Goal: Task Accomplishment & Management: Manage account settings

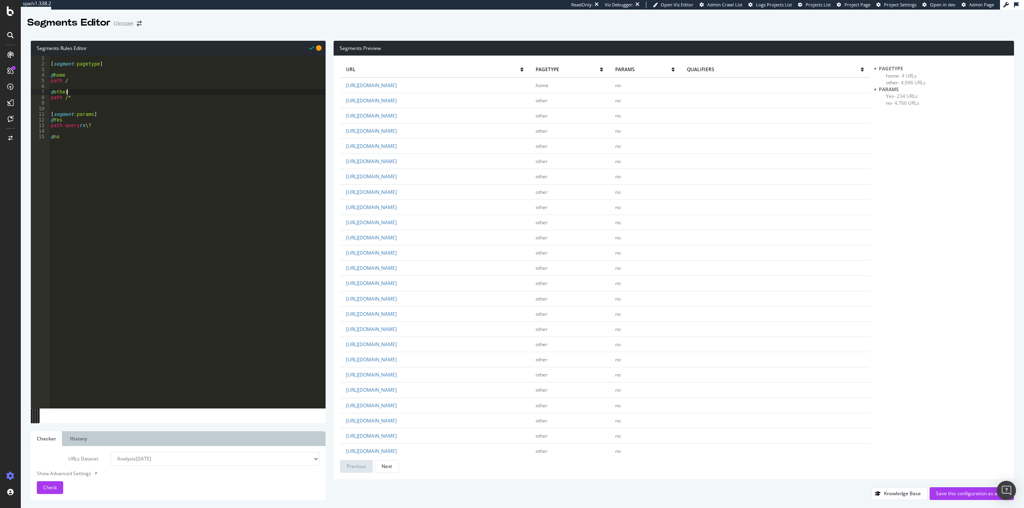
click at [94, 91] on div "[ segment : pagetype ] @ home path / @ other path /* [ segment : params ] @ Yes…" at bounding box center [187, 238] width 276 height 364
click at [102, 81] on div "[ segment : pagetype ] @ home path / @ other path /* [ segment : params ] @ Yes…" at bounding box center [187, 238] width 276 height 364
type textarea "path /"
click at [74, 90] on div "[ segment : pagetype ] @ home path / @ other path /* [ segment : params ] @ Yes…" at bounding box center [187, 238] width 276 height 364
paste textarea "object product"
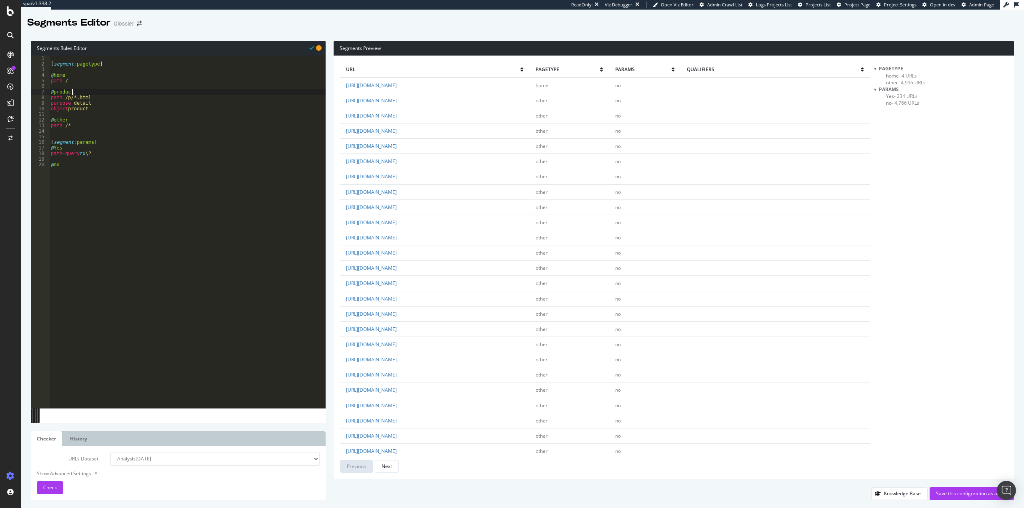
click at [76, 93] on div "[ segment : pagetype ] @ home path / @ product path /p/*.html purpose detail ob…" at bounding box center [187, 238] width 276 height 364
drag, startPoint x: 63, startPoint y: 98, endPoint x: 118, endPoint y: 98, distance: 54.4
click at [114, 100] on div "[ segment : pagetype ] @ home path / @ PDPs path /p/*.html purpose detail objec…" at bounding box center [187, 238] width 276 height 364
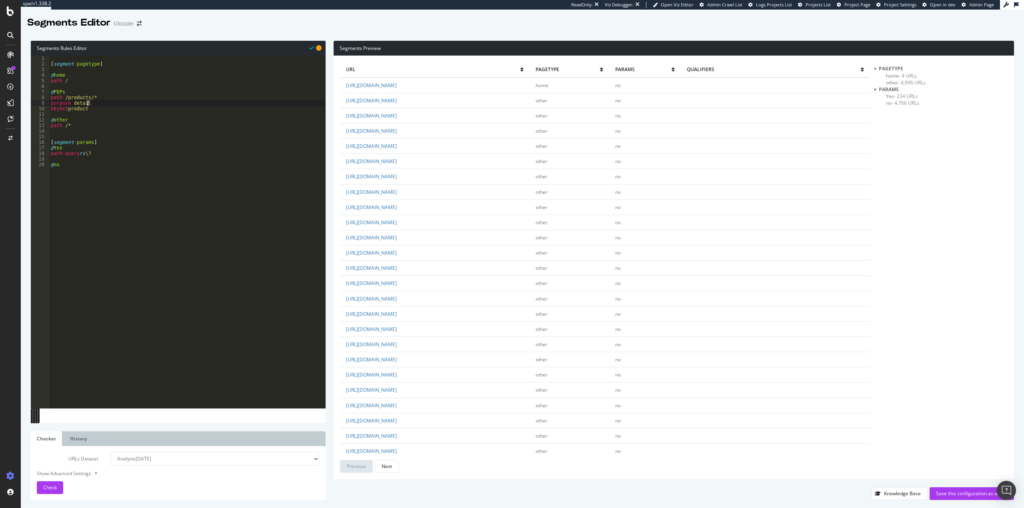
type textarea "object product"
type textarea "\"
type textarea "@PLPs"
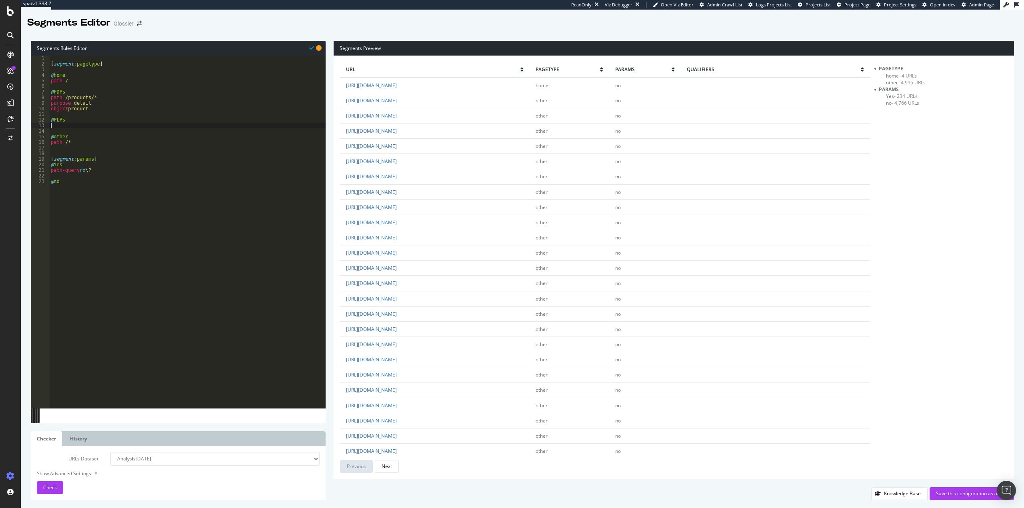
scroll to position [0, 0]
click at [65, 128] on div "[ segment : pagetype ] @ home path / @ PDPs path /products/* purpose detail obj…" at bounding box center [187, 238] width 276 height 364
paste textarea "listing_objects product"
click at [96, 125] on div "[ segment : pagetype ] @ home path / @ PDPs path /products/* purpose detail obj…" at bounding box center [187, 238] width 276 height 364
click at [88, 126] on div "[ segment : pagetype ] @ home path / @ PDPs path /products/* purpose detail obj…" at bounding box center [187, 238] width 276 height 364
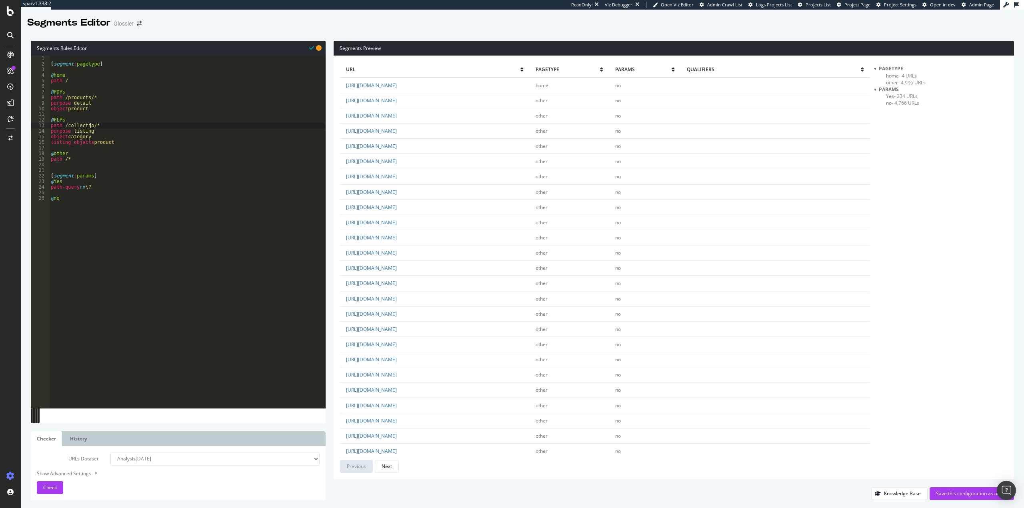
type textarea "path /collections/*"
click at [97, 88] on div "[ segment : pagetype ] @ home path / @ PDPs path /products/* purpose detail obj…" at bounding box center [187, 238] width 276 height 364
click at [80, 95] on div "[ segment : pagetype ] @ home path / @ PDPs path /products/* purpose detail obj…" at bounding box center [187, 238] width 276 height 364
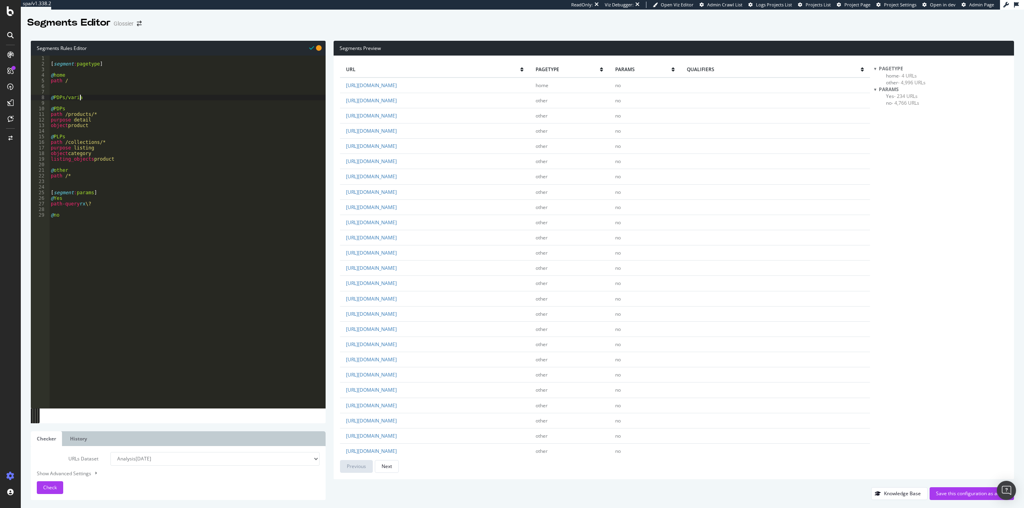
type textarea "@PDPs/variant"
drag, startPoint x: 97, startPoint y: 132, endPoint x: 48, endPoint y: 119, distance: 51.1
click at [48, 119] on div "1 2 3 4 5 6 7 8 9 10 11 12 13 14 15 16 17 18 19 20 21 22 23 24 25 26 27 28 29 3…" at bounding box center [178, 232] width 295 height 353
type textarea "path /products/* purpose detail"
drag, startPoint x: 61, startPoint y: 101, endPoint x: 65, endPoint y: 102, distance: 4.0
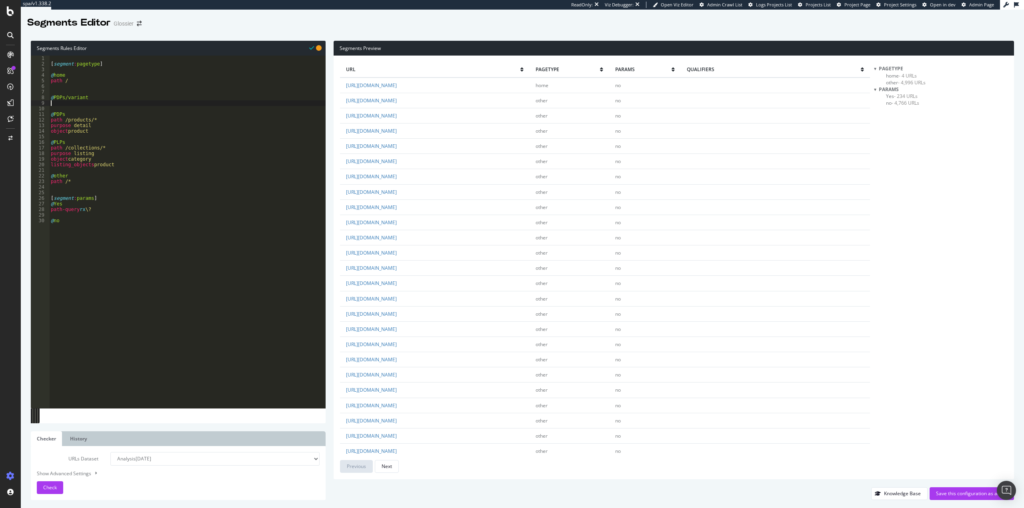
click at [62, 101] on div "[ segment : pagetype ] @ home path / @ PDPs/variant @ PDPs path /products/* pur…" at bounding box center [187, 238] width 276 height 364
paste textarea "object product"
click at [112, 101] on div "[ segment : pagetype ] @ home path / @ PDPs/variant path /products/* purpose de…" at bounding box center [187, 238] width 276 height 364
type textarea "path /products/*"
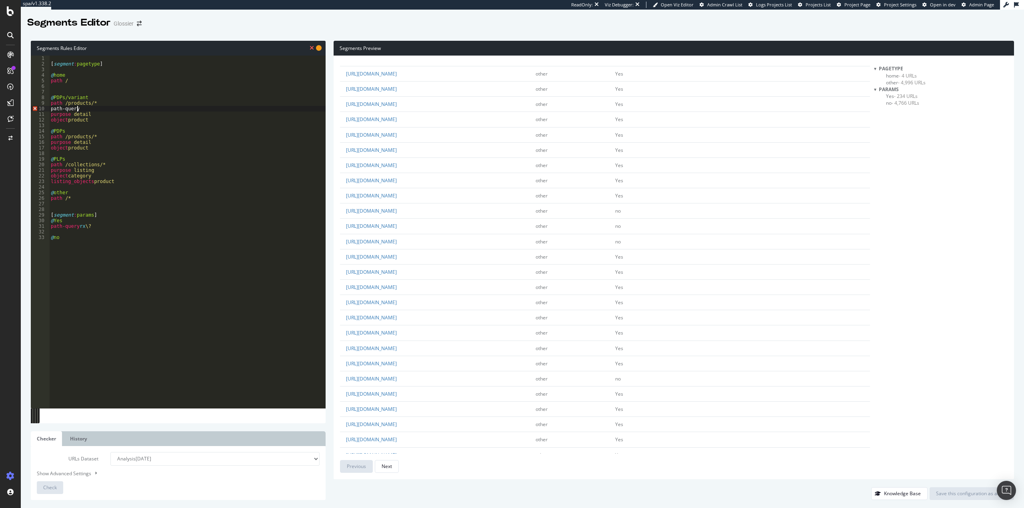
scroll to position [1040, 0]
click at [103, 103] on div "[ segment : pagetype ] @ home path / @ PDPs/variant path /products/* path-query…" at bounding box center [187, 238] width 276 height 364
click at [98, 111] on div "[ segment : pagetype ] @ home path / @ PDPs/variant path /products/* path-query…" at bounding box center [187, 238] width 276 height 364
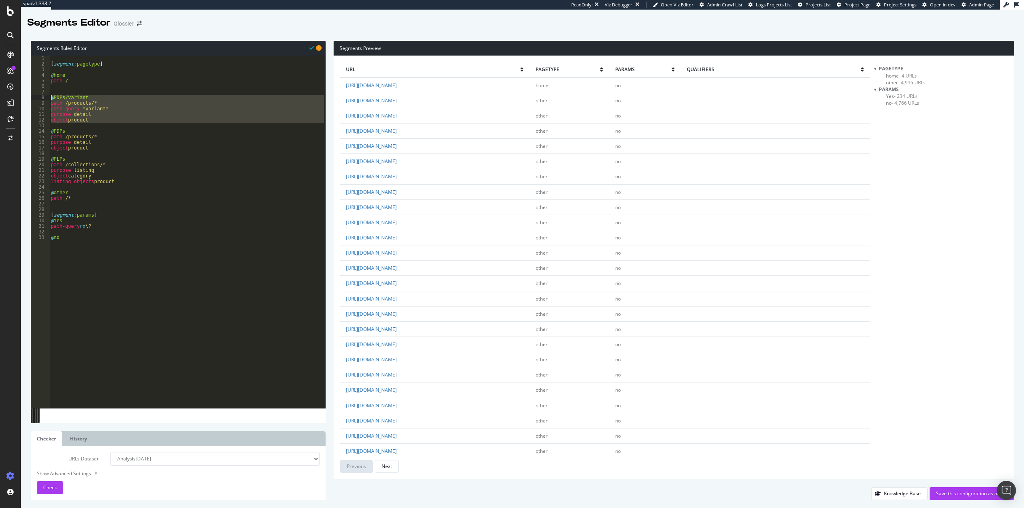
drag, startPoint x: 97, startPoint y: 123, endPoint x: 46, endPoint y: 97, distance: 57.6
click at [46, 97] on div "path-query *variant* 1 2 3 4 5 6 7 8 9 10 11 12 13 14 15 16 17 18 19 20 21 22 2…" at bounding box center [178, 232] width 295 height 353
click at [105, 120] on div "[ segment : pagetype ] @ home path / @ PDPs/variant path /products/* path-query…" at bounding box center [187, 232] width 276 height 353
type textarea "object product"
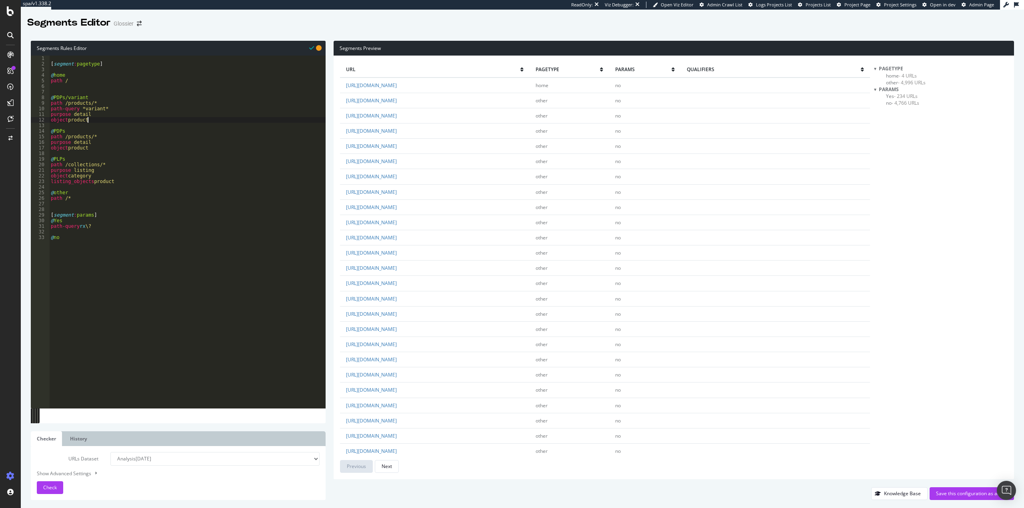
scroll to position [0, 0]
paste textarea "@PDPs/variant"
click at [91, 132] on div "[ segment : pagetype ] @ home path / @ PDPs/variant path /products/* path-query…" at bounding box center [187, 238] width 276 height 364
click at [97, 132] on div "[ segment : pagetype ] @ home path / @ PDPs/variant path /products/* path-query…" at bounding box center [187, 238] width 276 height 364
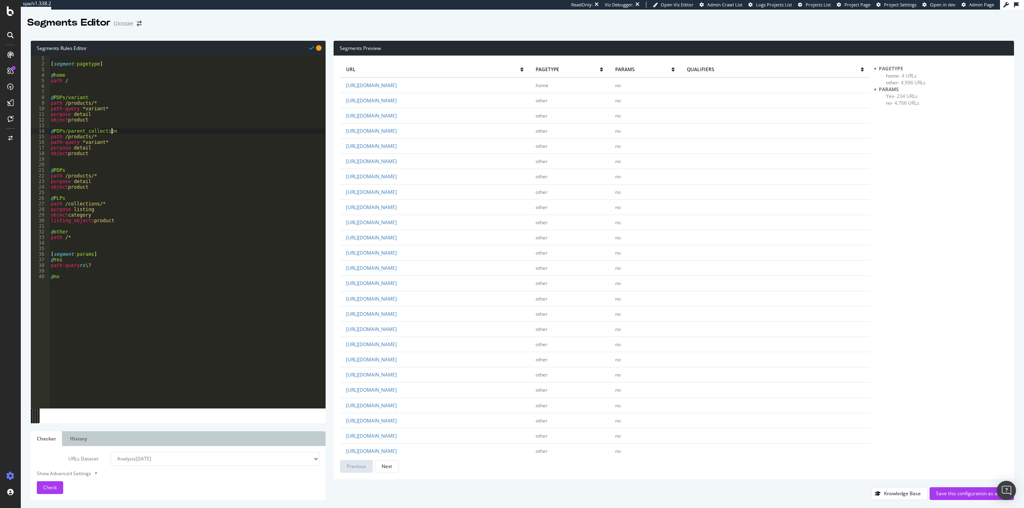
scroll to position [0, 4]
click at [98, 138] on div "[ segment : pagetype ] @ home path / @ PDPs/variant path /products/* path-query…" at bounding box center [187, 238] width 276 height 364
click at [102, 144] on div "[ segment : pagetype ] @ home path / @ PDPs/variant path /products/* path-query…" at bounding box center [187, 238] width 276 height 364
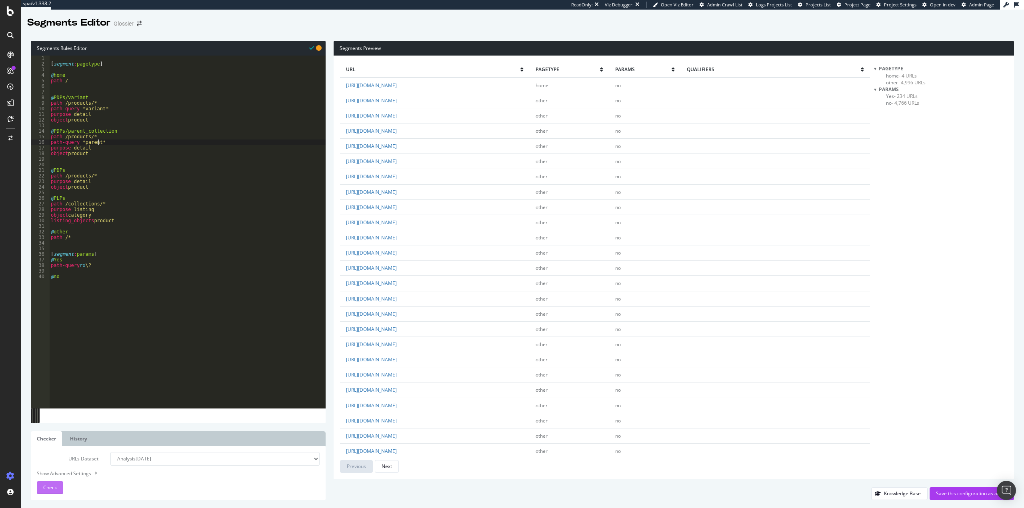
type textarea "path-query *parent*"
click at [49, 488] on span "Check" at bounding box center [50, 487] width 14 height 7
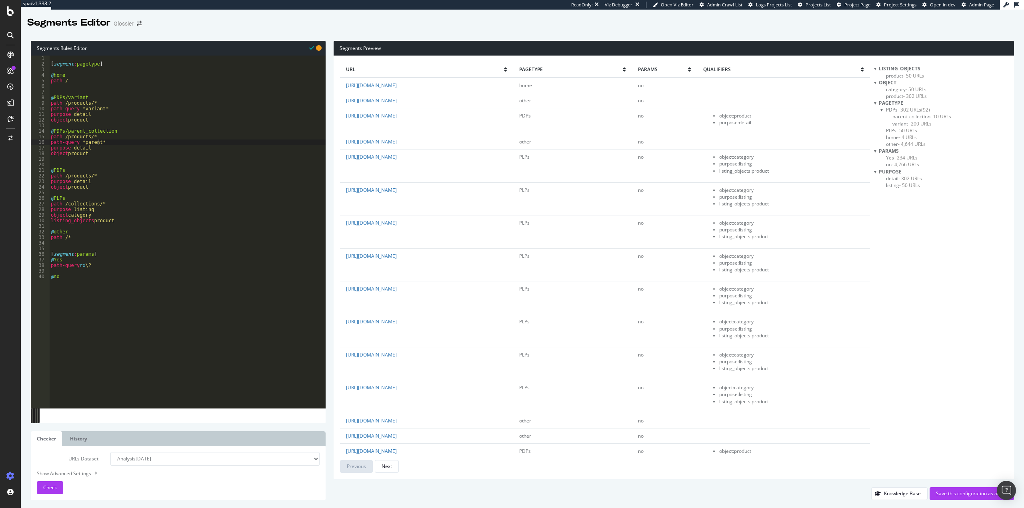
click at [916, 146] on span "- 4,644 URLs" at bounding box center [912, 144] width 28 height 7
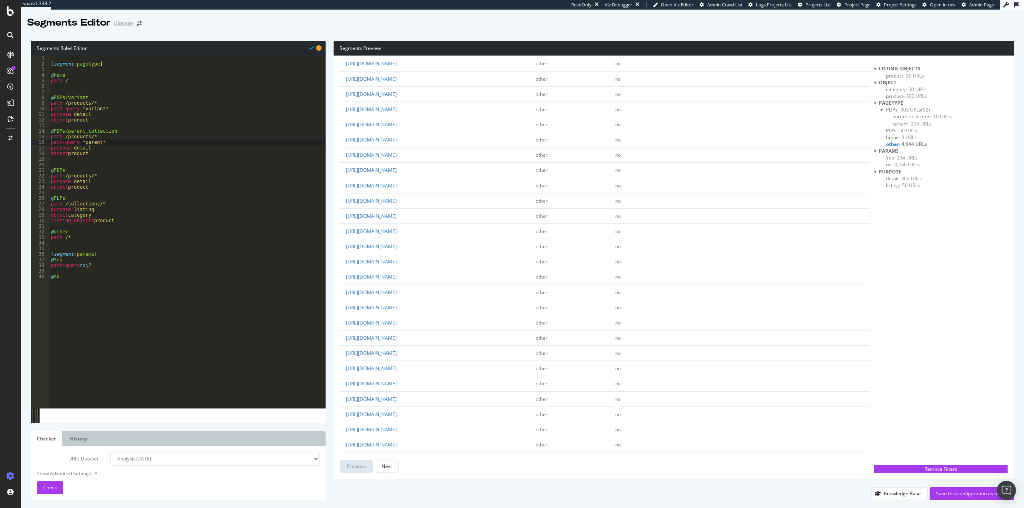
scroll to position [1157, 0]
click at [386, 471] on div "Next" at bounding box center [387, 466] width 10 height 11
click at [387, 472] on div "Next" at bounding box center [387, 466] width 10 height 11
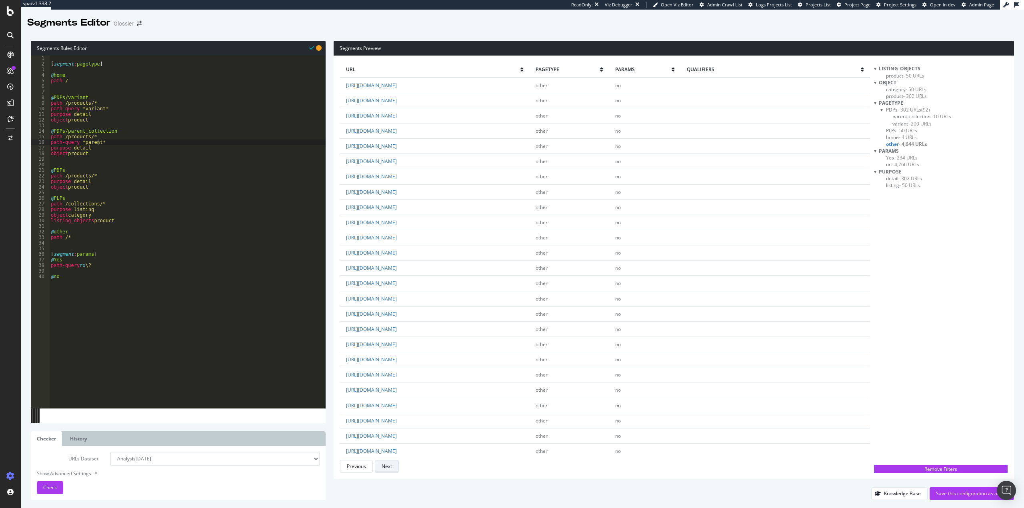
click at [387, 472] on div "Next" at bounding box center [387, 466] width 10 height 11
click at [91, 248] on div "[ segment : pagetype ] @ home path / @ PDPs/variant path /products/* path-query…" at bounding box center [187, 238] width 276 height 364
click at [63, 203] on div "[ segment : pagetype ] @ home path / @ PDPs/variant path /products/* path-query…" at bounding box center [187, 238] width 276 height 364
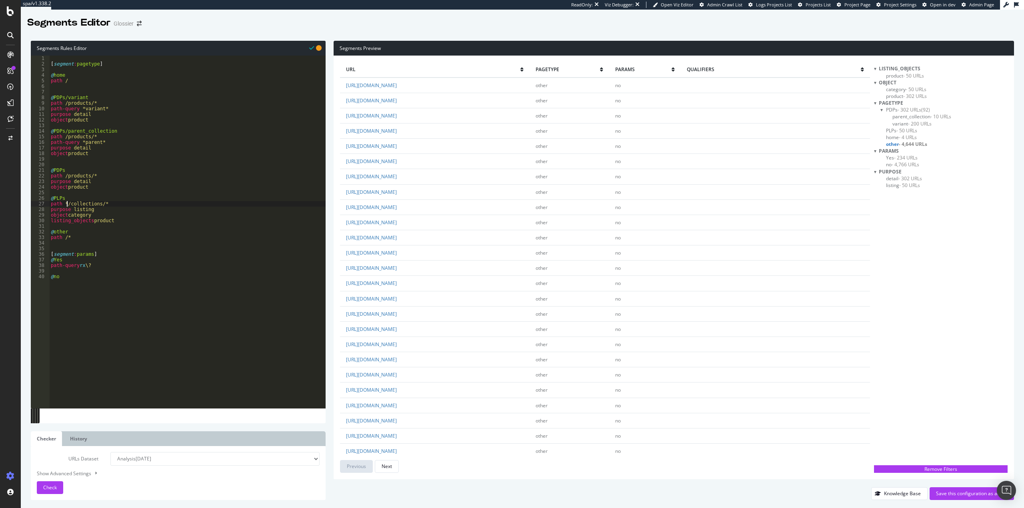
click at [64, 177] on div "[ segment : pagetype ] @ home path / @ PDPs/variant path /products/* path-query…" at bounding box center [187, 238] width 276 height 364
click at [64, 138] on div "[ segment : pagetype ] @ home path / @ PDPs/variant path /products/* path-query…" at bounding box center [187, 238] width 276 height 364
click at [64, 104] on div "[ segment : pagetype ] @ home path / @ PDPs/variant path /products/* path-query…" at bounding box center [187, 238] width 276 height 364
click at [141, 218] on div "[ segment : pagetype ] @ home path / @ PDPs/variant path */products/* path-quer…" at bounding box center [187, 238] width 276 height 364
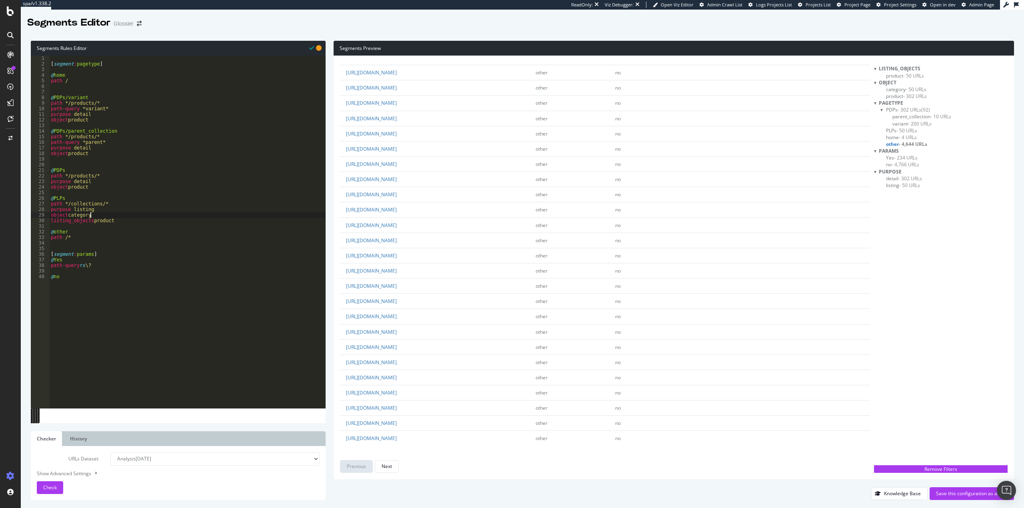
click at [245, 312] on div "[ segment : pagetype ] @ home path / @ PDPs/variant path */products/* path-quer…" at bounding box center [187, 238] width 276 height 364
type textarea "@no"
drag, startPoint x: 127, startPoint y: 289, endPoint x: 133, endPoint y: 285, distance: 7.1
click at [127, 289] on div "[ segment : pagetype ] @ home path / @ PDPs/variant path */products/* path-quer…" at bounding box center [187, 238] width 276 height 364
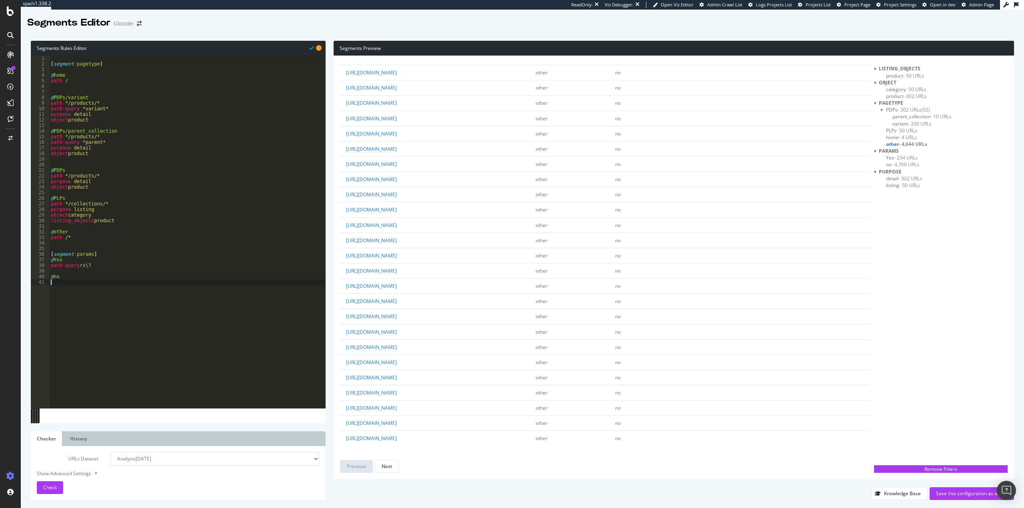
scroll to position [0, 0]
type textarea "2"
type textarea "@"
type textarea "[segment:lang-loc]"
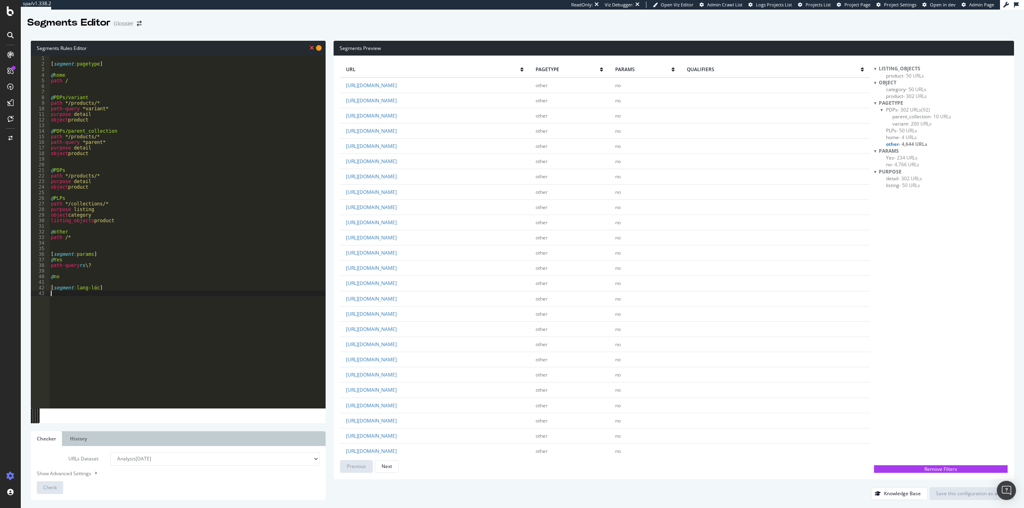
scroll to position [0, 0]
paste textarea ")"
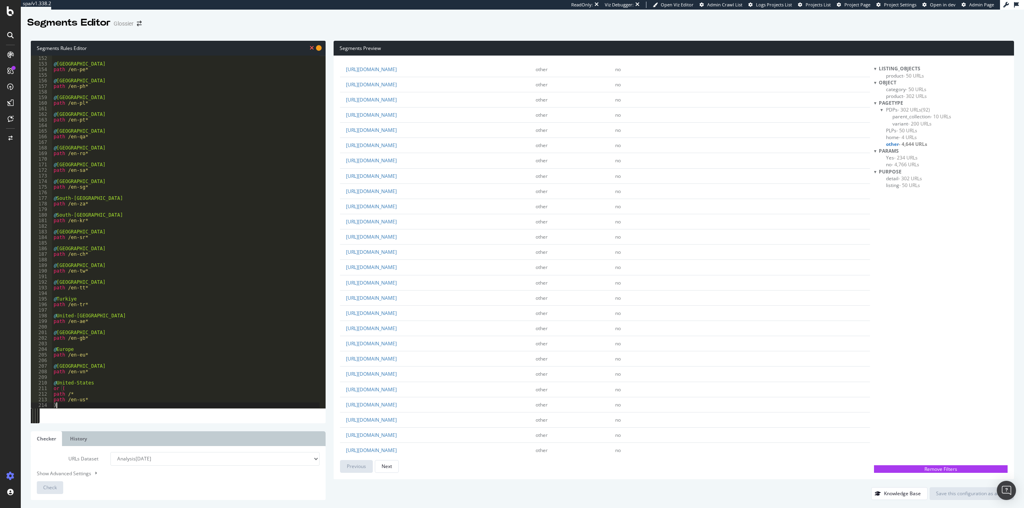
scroll to position [1157, 0]
type textarea ")"
click at [385, 469] on div "Next" at bounding box center [387, 466] width 10 height 7
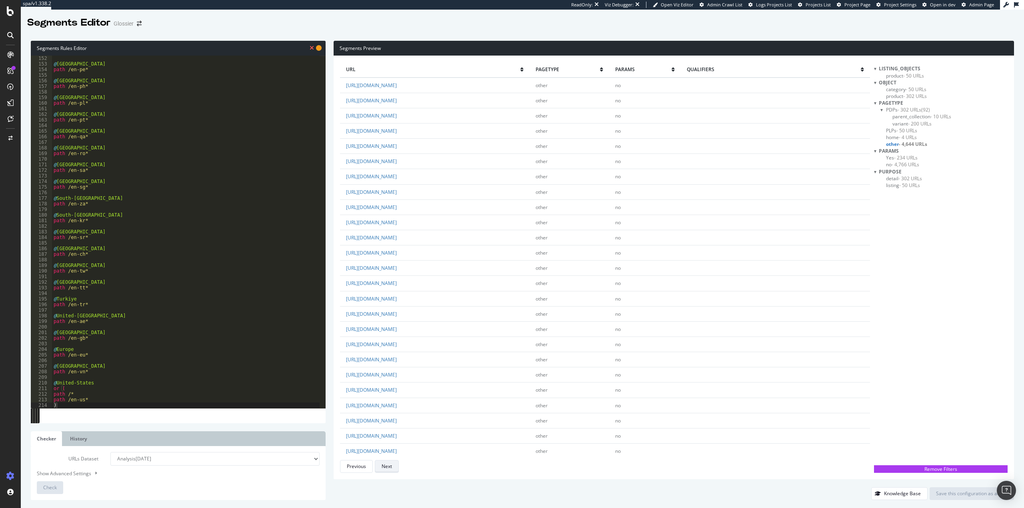
click at [385, 469] on div "Next" at bounding box center [387, 466] width 10 height 7
click at [905, 132] on span "- 50 URLs" at bounding box center [906, 130] width 21 height 7
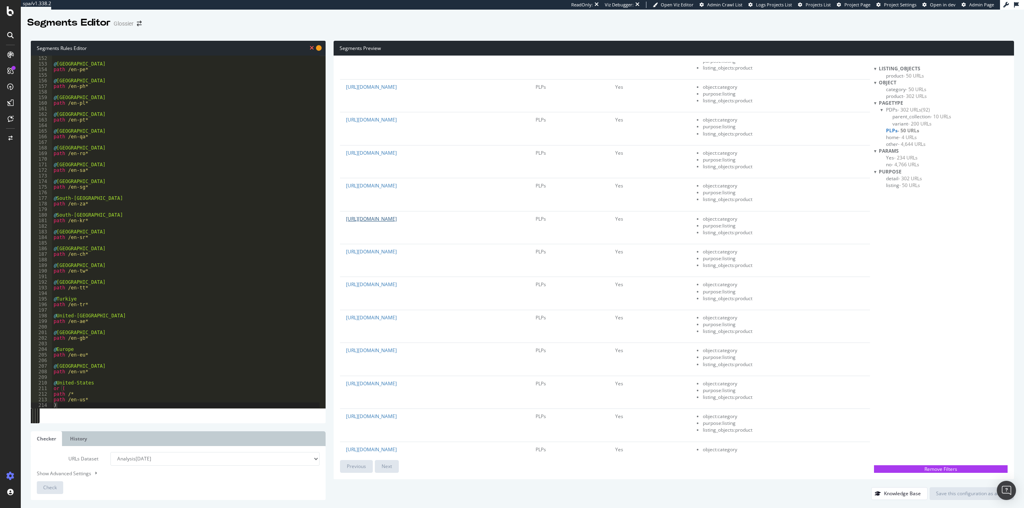
scroll to position [1120, 0]
click at [188, 227] on div "@ Peru path /en-pe* @ Philippines path /en-ph* @ Poland path /en-pl* @ Portugal…" at bounding box center [186, 238] width 268 height 364
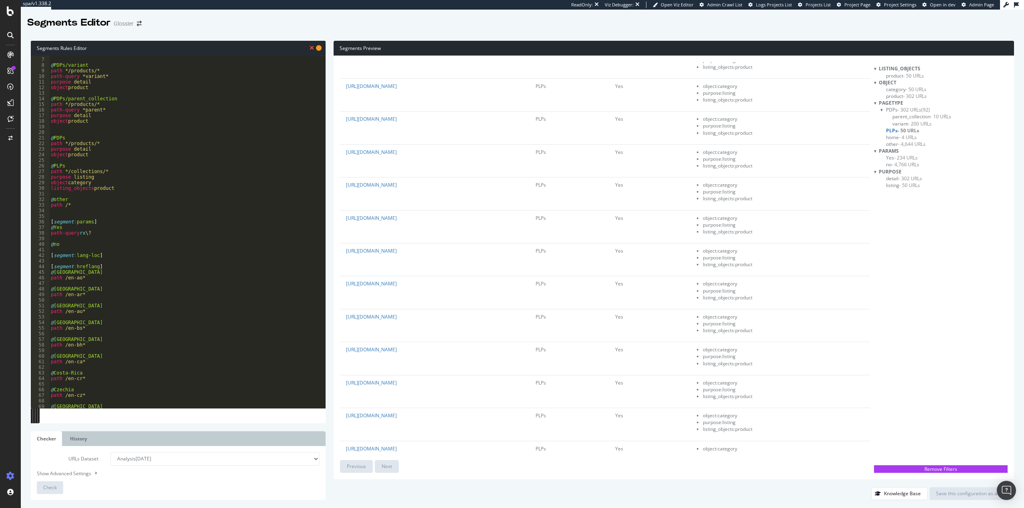
scroll to position [0, 0]
click at [118, 156] on div "[ segment : pagetype ] @ home path / @ PDPs/variant path */products/* path-quer…" at bounding box center [184, 238] width 270 height 364
drag, startPoint x: 111, startPoint y: 288, endPoint x: 47, endPoint y: 290, distance: 63.6
click at [47, 290] on div "object product 1 2 3 4 5 6 7 8 9 10 11 12 13 14 15 16 17 18 19 20 21 22 23 24 2…" at bounding box center [178, 232] width 295 height 353
type textarea "[segment:lang-loc]"
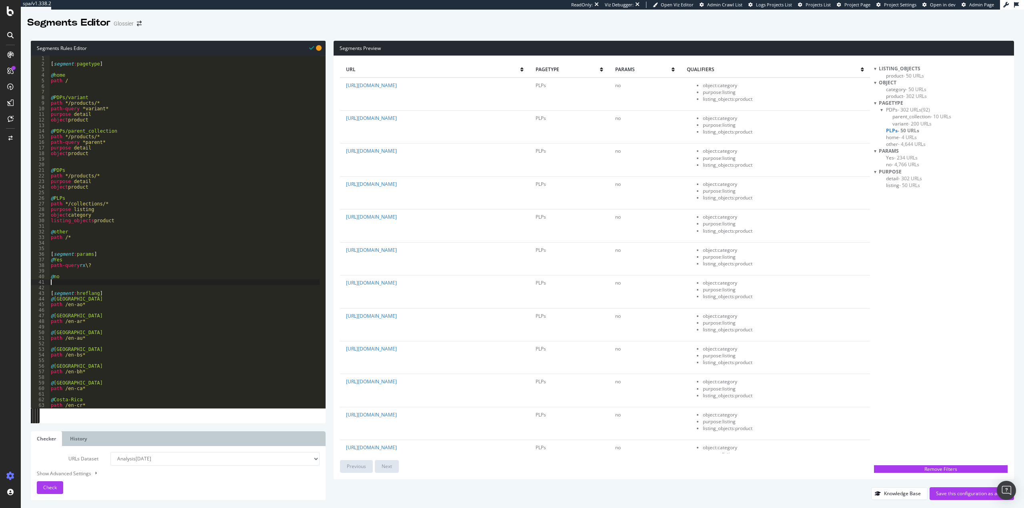
click at [108, 254] on div "[ segment : pagetype ] @ home path / @ PDPs/variant path */products/* path-quer…" at bounding box center [184, 238] width 270 height 364
type textarea "[segment:params]"
type textarea "@Yes/parent_collection"
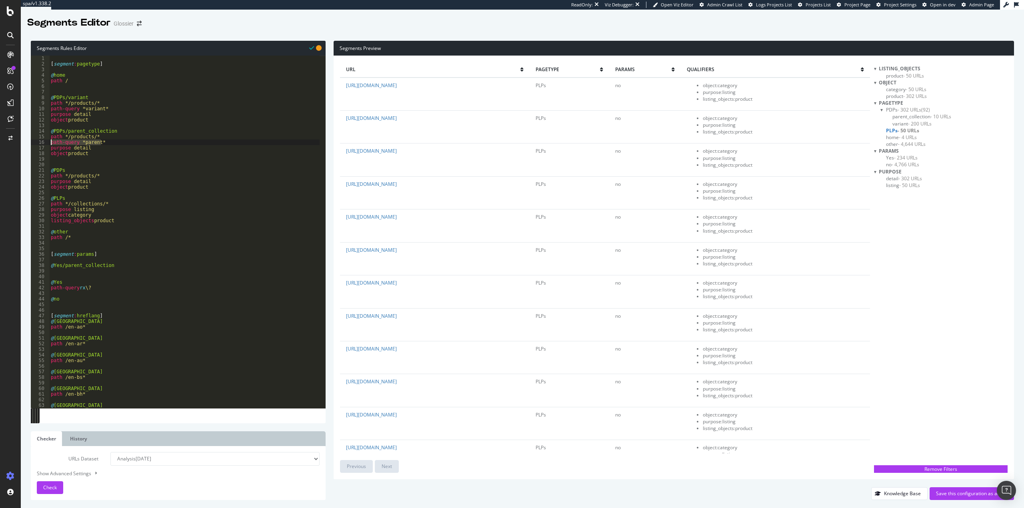
drag, startPoint x: 107, startPoint y: 143, endPoint x: 49, endPoint y: 143, distance: 58.4
click at [49, 143] on div "1 2 3 4 5 6 7 8 9 10 11 12 13 14 15 16 17 18 19 20 21 22 23 24 25 26 27 28 29 3…" at bounding box center [178, 232] width 295 height 353
type textarea "path-query *parent*"
click at [70, 294] on div "[ segment : pagetype ] @ home path / @ PDPs/variant path */products/* path-quer…" at bounding box center [184, 238] width 270 height 364
click at [90, 270] on div "[ segment : pagetype ] @ home path / @ PDPs/variant path */products/* path-quer…" at bounding box center [184, 238] width 270 height 364
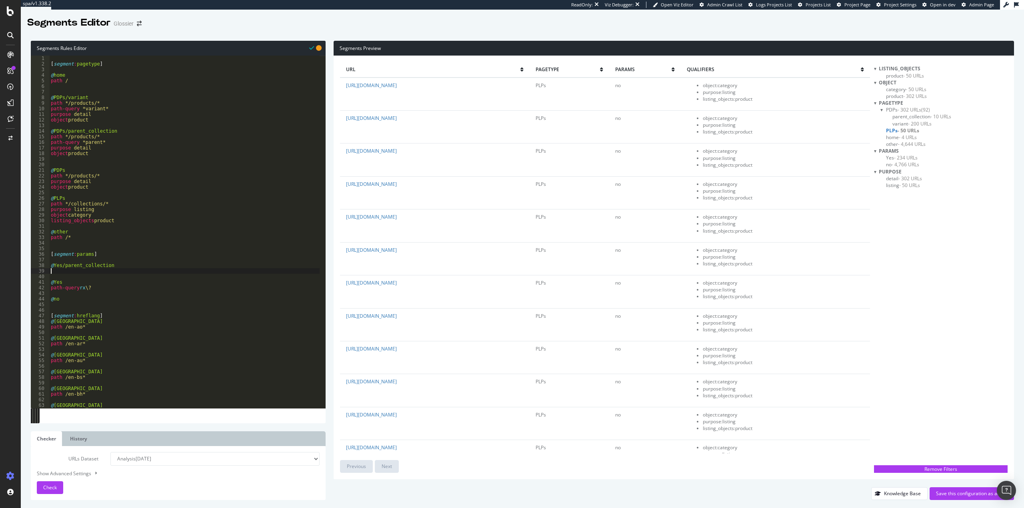
paste textarea "path-query *parent*"
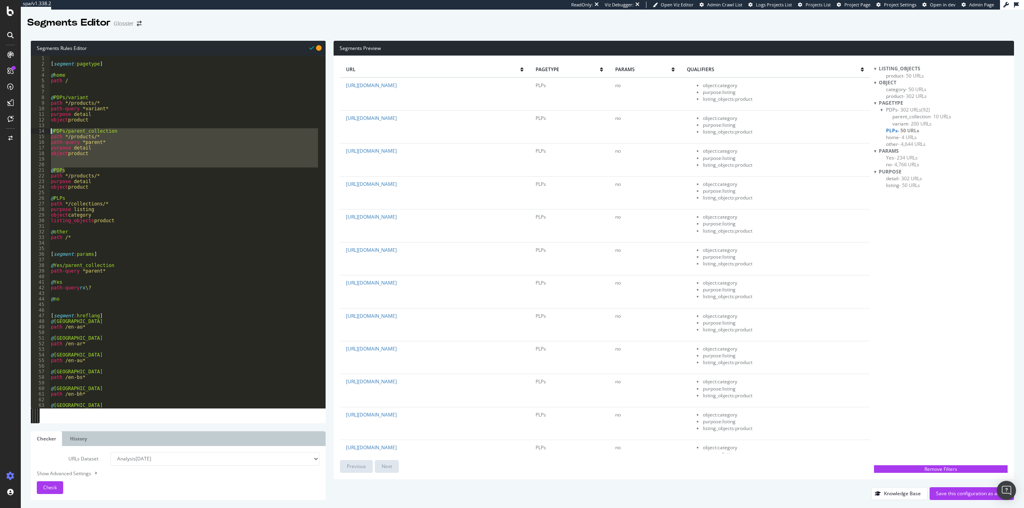
drag, startPoint x: 89, startPoint y: 162, endPoint x: 44, endPoint y: 129, distance: 56.3
click at [44, 129] on div "path-query *parent* 1 2 3 4 5 6 7 8 9 10 11 12 13 14 15 16 17 18 19 20 21 22 23…" at bounding box center [178, 232] width 295 height 353
type textarea "@PDPs/parent_collection path */products/*"
click at [105, 140] on div "[ segment : pagetype ] @ home path / @ PDPs/variant path */products/* path-quer…" at bounding box center [184, 232] width 270 height 353
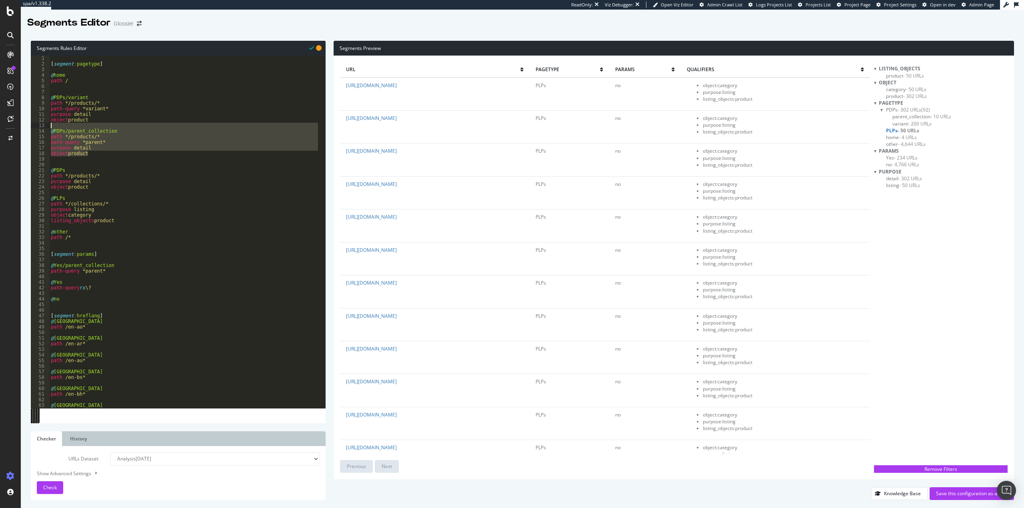
drag, startPoint x: 100, startPoint y: 157, endPoint x: 47, endPoint y: 128, distance: 60.5
click at [47, 128] on div "path */products/* 1 2 3 4 5 6 7 8 9 10 11 12 13 14 15 16 17 18 19 20 21 22 23 2…" at bounding box center [178, 232] width 295 height 353
type textarea "@PDPs/parent_collection"
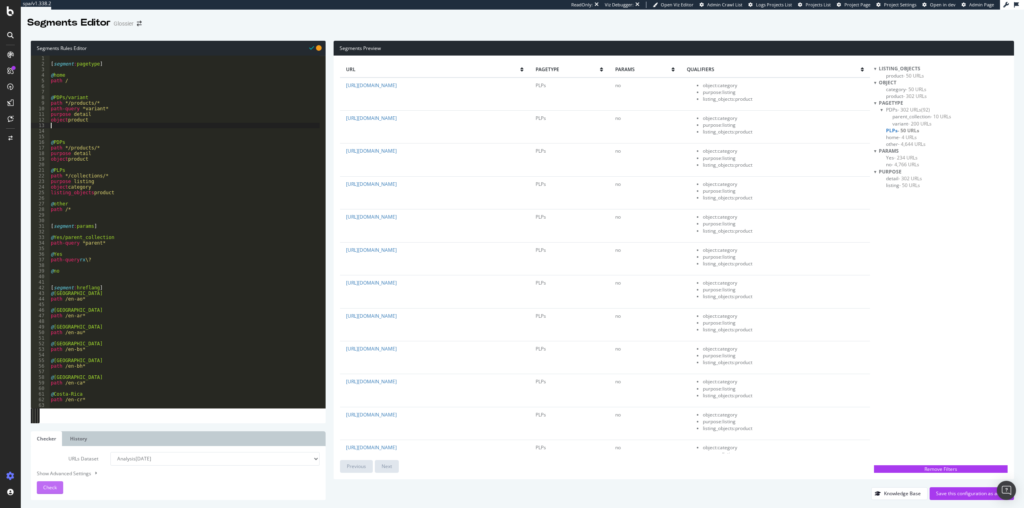
click at [49, 489] on span "Check" at bounding box center [50, 487] width 14 height 7
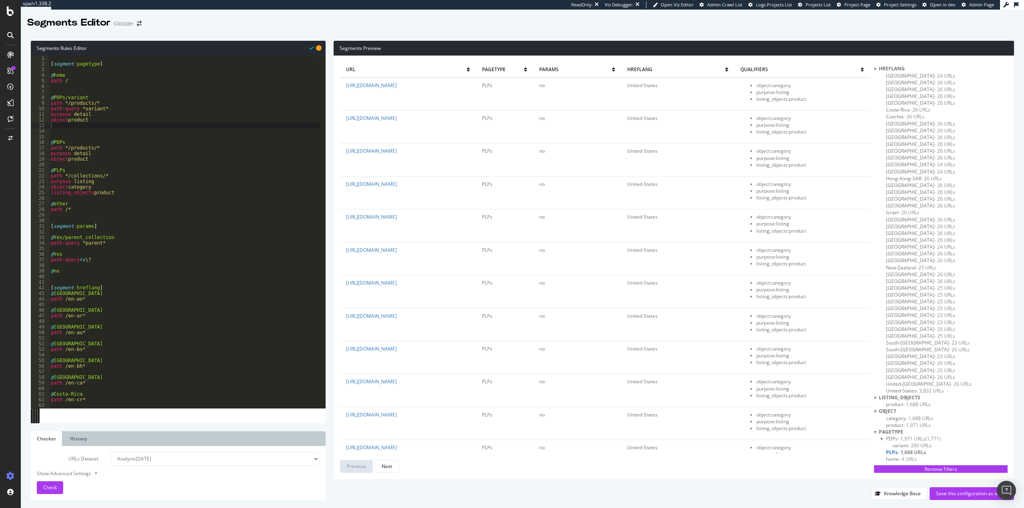
click at [876, 68] on div at bounding box center [875, 68] width 2 height 7
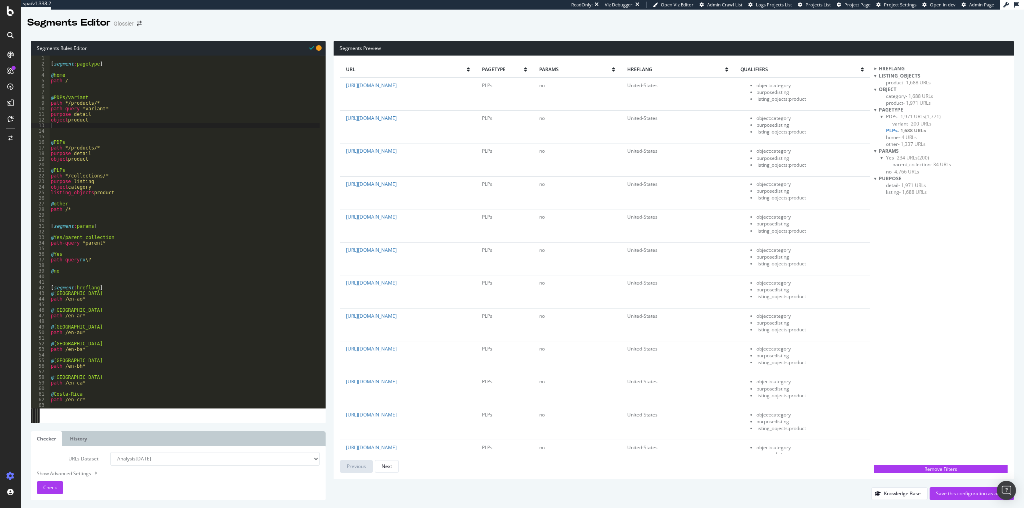
click at [916, 142] on span "- 1,337 URLs" at bounding box center [912, 144] width 28 height 7
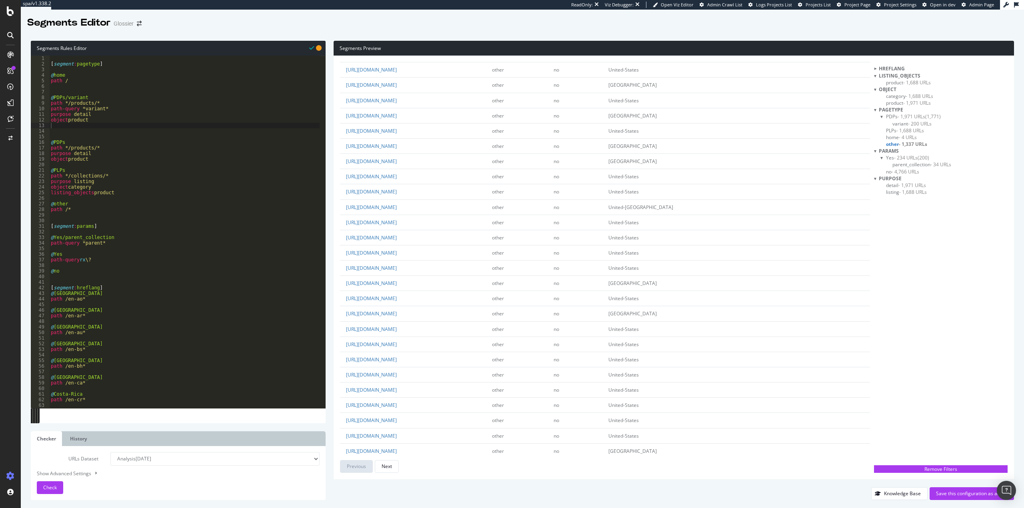
scroll to position [320, 0]
click at [139, 150] on div "[ segment : pagetype ] @ home path / @ PDPs/variant path */products/* path-quer…" at bounding box center [184, 238] width 270 height 364
click at [81, 81] on div "[ segment : pagetype ] @ home path / @ PDPs/variant path */products/* path-quer…" at bounding box center [184, 238] width 270 height 364
click at [82, 76] on div "[ segment : pagetype ] @ home path / @ PDPs/variant path */products/* path-quer…" at bounding box center [184, 238] width 270 height 364
type textarea "@home"
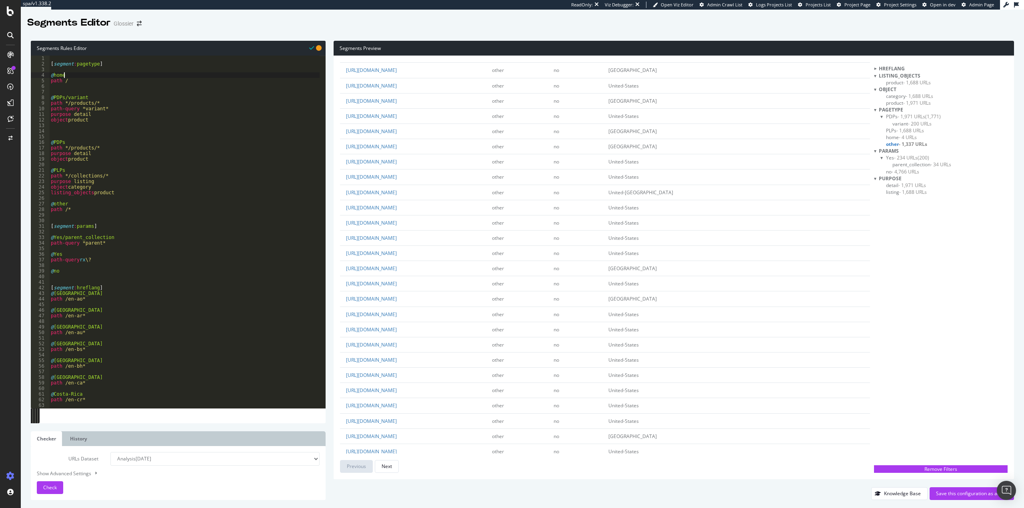
scroll to position [0, 0]
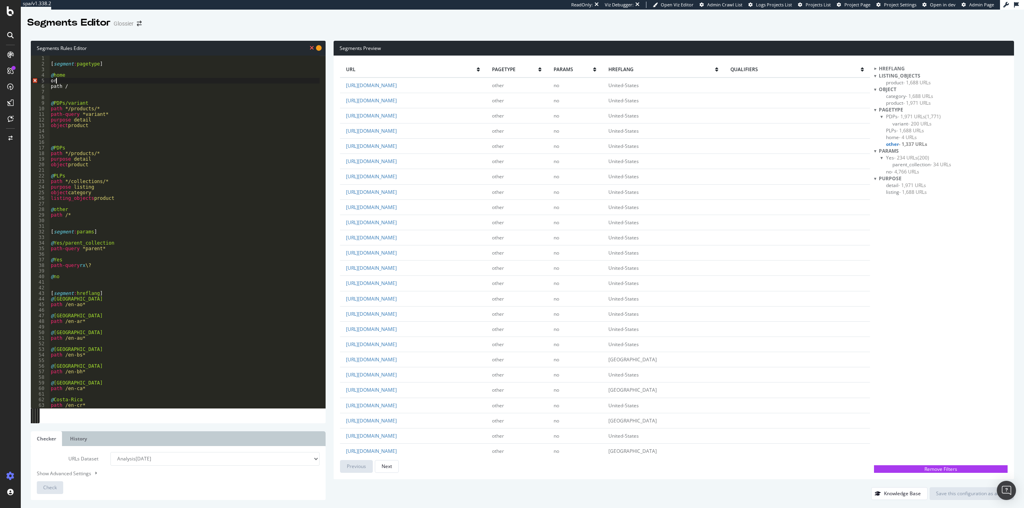
type textarea "or("
type textarea "path rx ^\/[en"
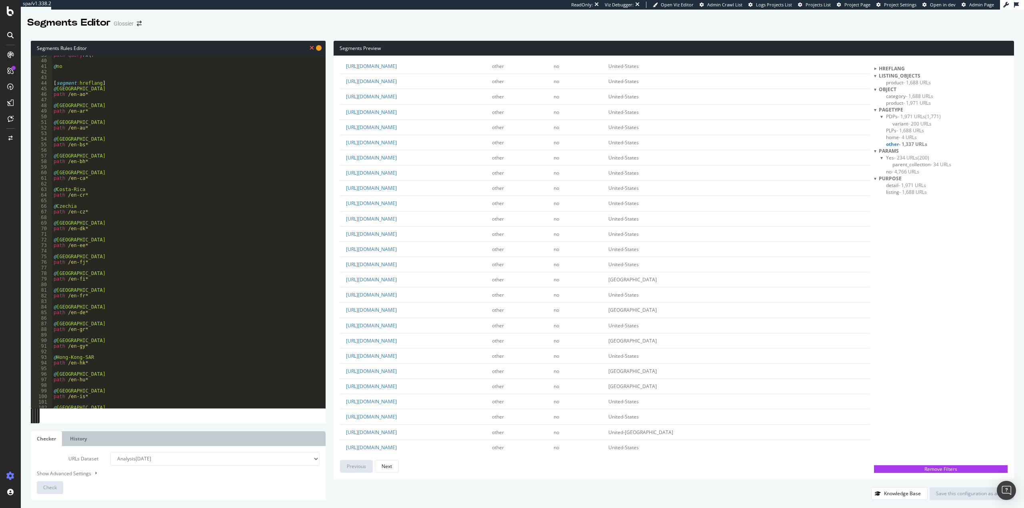
scroll to position [312, 0]
click at [176, 188] on div "@ Bahrain path /en-bh* @ Canada path /en-ca* @ Costa-Rica path /en-cr* @ Czechi…" at bounding box center [186, 234] width 268 height 364
click at [79, 336] on div "[ segment : params ] @ Yes/parent_collection path-query *parent* @ Yes path-que…" at bounding box center [184, 238] width 270 height 364
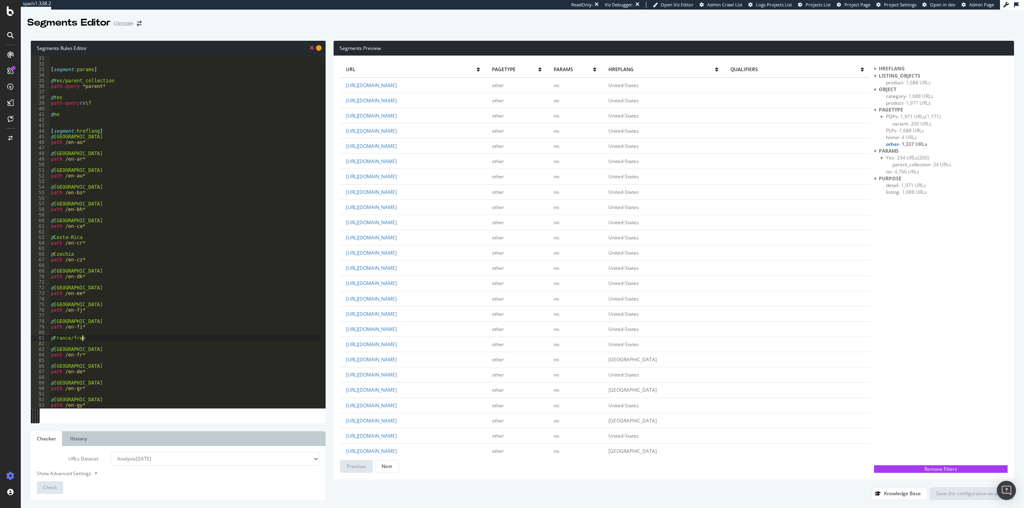
type textarea "@France/french"
type textarea "path /fr-fr*"
type textarea "@"
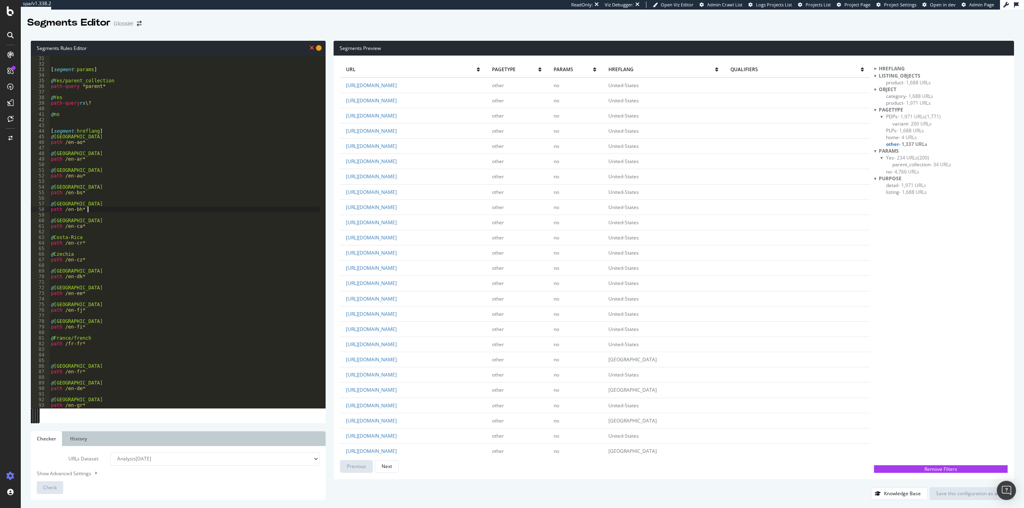
click at [96, 208] on div "[ segment : params ] @ Yes/parent_collection path-query *parent* @ Yes path-que…" at bounding box center [184, 238] width 270 height 364
type textarea "path /en-bh*"
type textarea "@Canada/french"
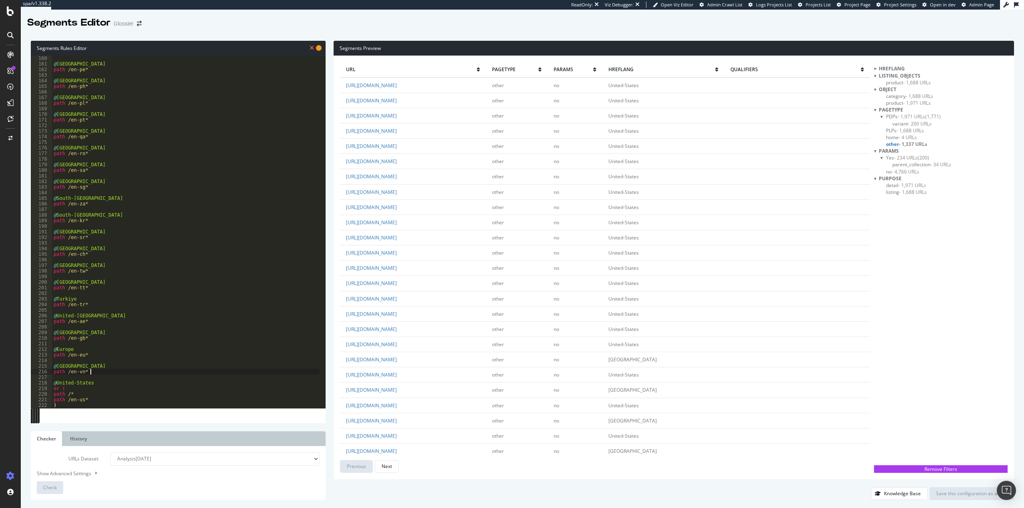
drag, startPoint x: 95, startPoint y: 370, endPoint x: 101, endPoint y: 365, distance: 7.7
click at [96, 369] on div "@ Peru path /en-pe* @ Philippines path /en-ph* @ Poland path /en-pl* @ Portugal…" at bounding box center [186, 238] width 268 height 364
click at [106, 369] on div "@ Peru path /en-pe* @ Philippines path /en-ph* @ Poland path /en-pl* @ Portugal…" at bounding box center [186, 232] width 268 height 353
click at [108, 372] on div "@ Peru path /en-pe* @ Philippines path /en-ph* @ Poland path /en-pl* @ Portugal…" at bounding box center [186, 238] width 268 height 364
type textarea "path /en-vn*"
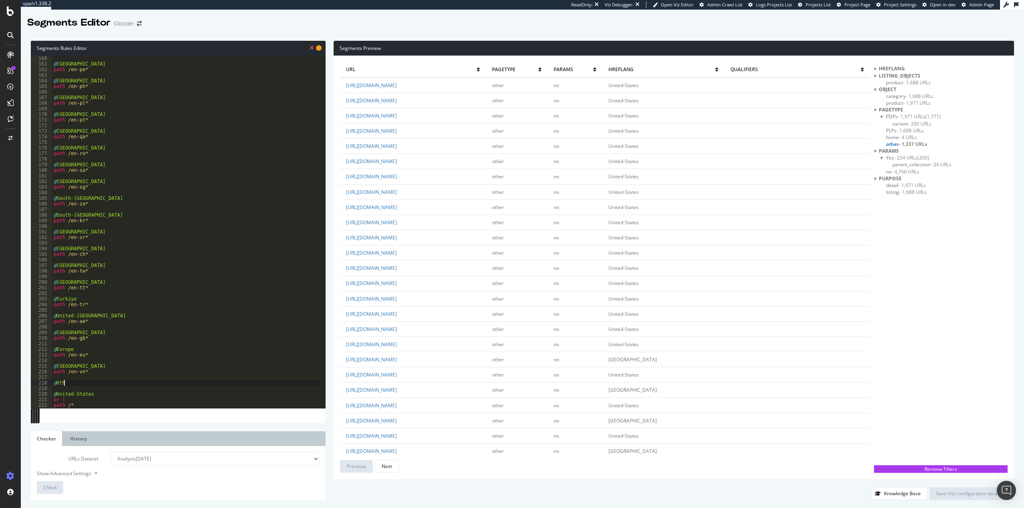
scroll to position [0, 0]
type textarea "@Other"
type textarea "path rx \/[a-z]{2}\-[a-z]{2}\/"
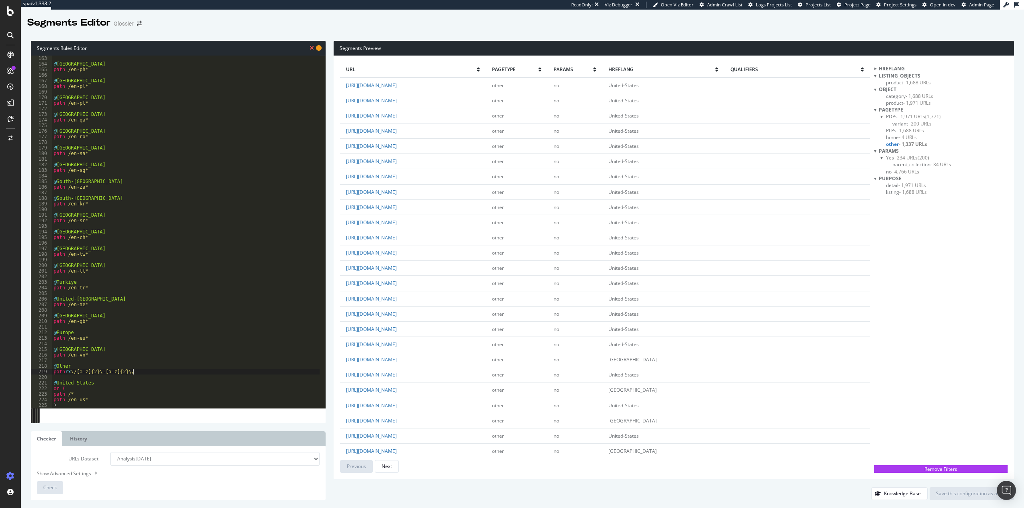
click at [101, 363] on div "@ Philippines path /en-ph* @ Poland path /en-pl* @ Portugal path /en-pt* @ Qata…" at bounding box center [186, 238] width 268 height 364
type textarea "@Other"
type textarea "path rx \/[a-z]{2}\-[a-z]{2}\/"
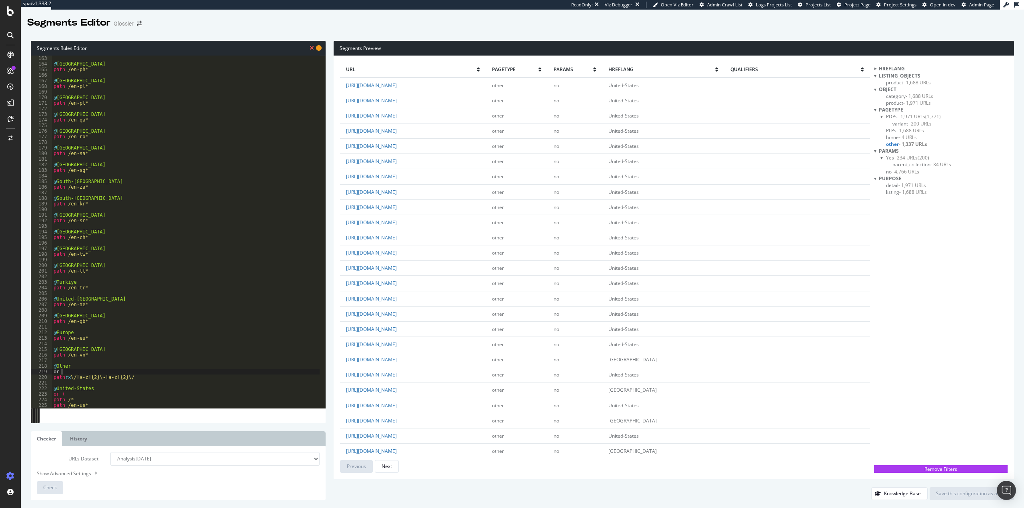
type textarea "or ("
drag, startPoint x: 150, startPoint y: 372, endPoint x: 47, endPoint y: 371, distance: 103.2
click at [47, 371] on div "165 166 167 168 169 170 171 172 173 174 175 176 177 178 179 180 181 182 183 184…" at bounding box center [178, 232] width 295 height 353
type textarea "path rx \/[a-z]{2}\-[a-z]{2}\/"
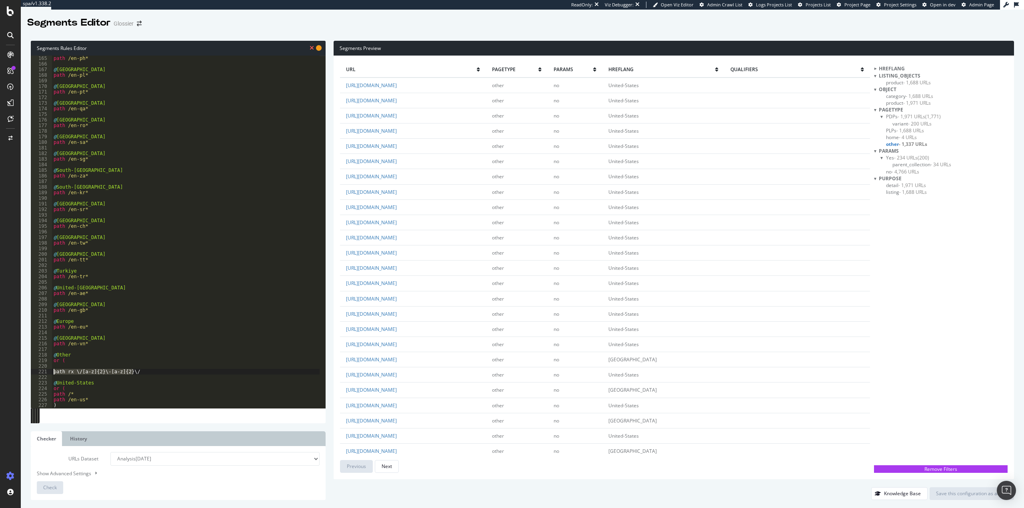
click at [74, 366] on div "path /en-ph* @ Poland path /en-pl* @ Portugal path /en-pt* @ Qatar path /en-qa*…" at bounding box center [186, 238] width 268 height 364
paste textarea "path rx \/[a-z]{2}\-[a-z]{2}\/"
drag, startPoint x: 128, startPoint y: 365, endPoint x: 143, endPoint y: 366, distance: 15.2
click at [143, 366] on div "path /en-ph* @ Poland path /en-pl* @ Portugal path /en-pt* @ Qatar path /en-qa*…" at bounding box center [186, 238] width 268 height 364
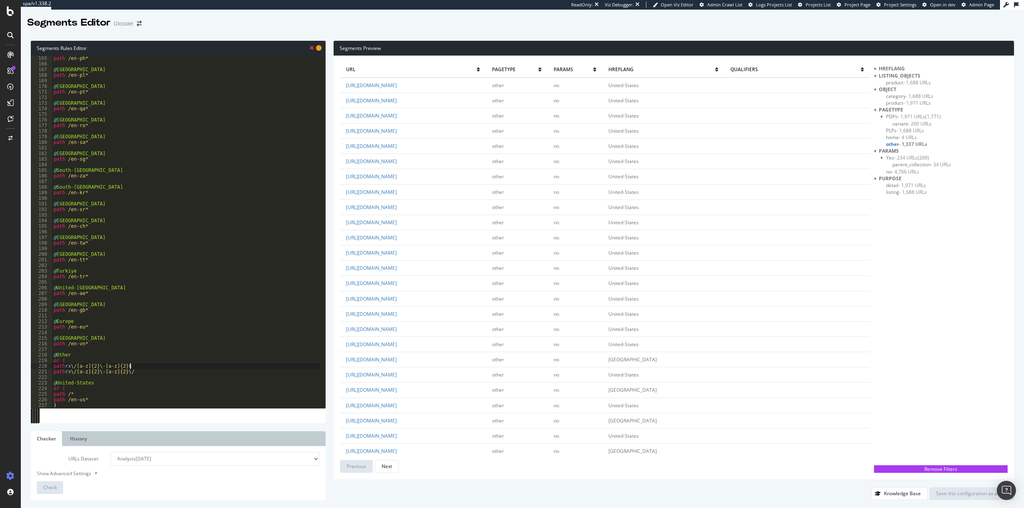
type textarea "path rx \/[a-z]{2}\-[a-z]{2}\/"
type textarea ")"
type textarea "path not /en-us"
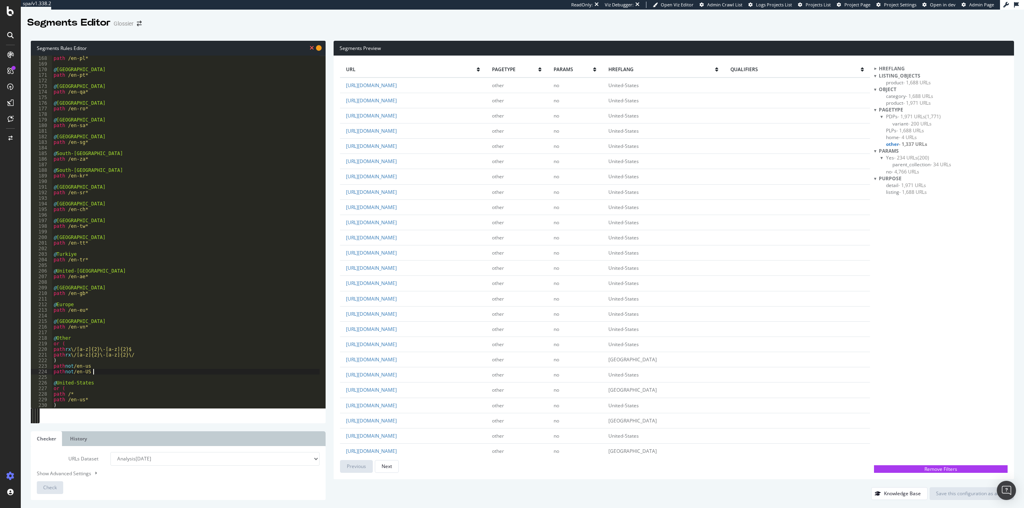
scroll to position [935, 0]
click at [144, 372] on div "path /en-pl* @ Portugal path /en-pt* @ Qatar path /en-qa* @ Romania path /en-ro…" at bounding box center [186, 238] width 268 height 364
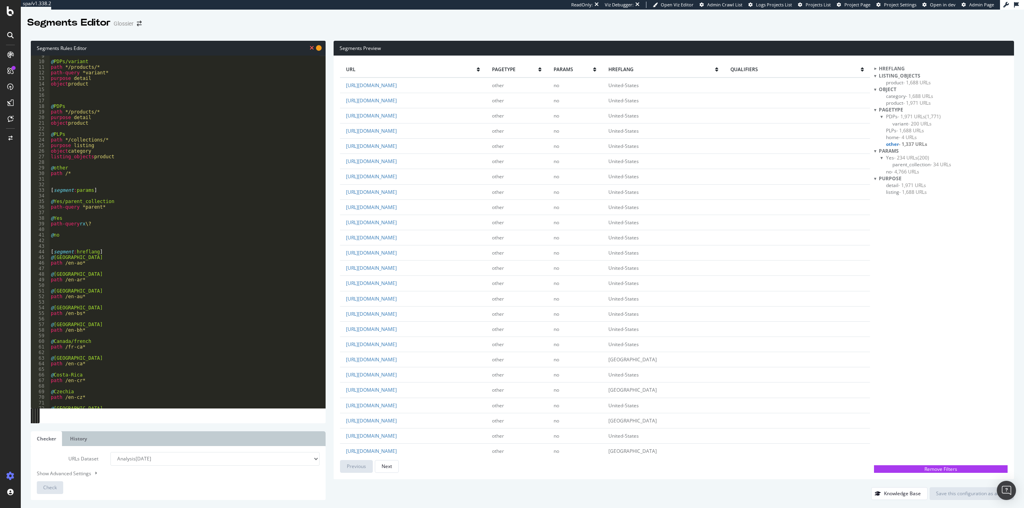
scroll to position [0, 0]
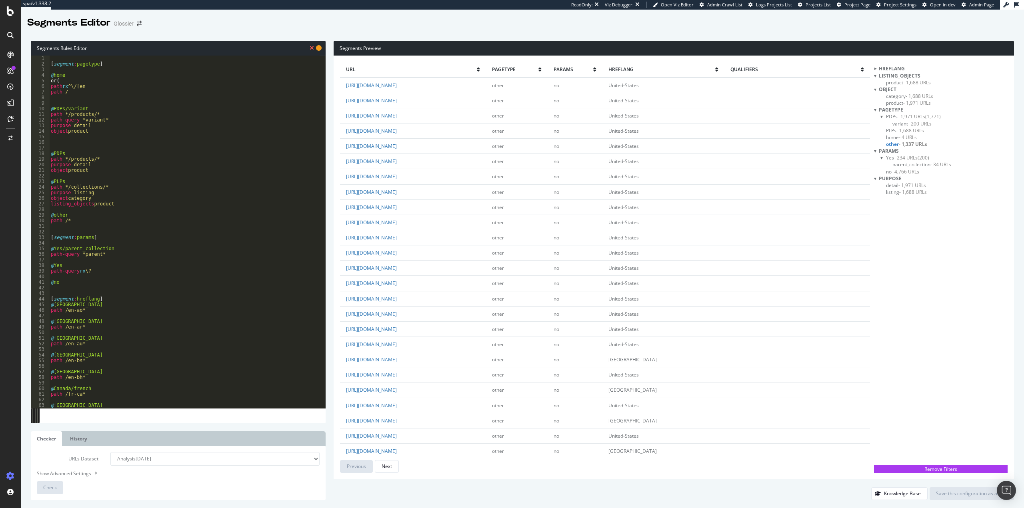
click at [86, 92] on div "[ segment : pagetype ] @ home or( path rx ^\/[en path / @ PDPs/variant path */p…" at bounding box center [184, 238] width 270 height 364
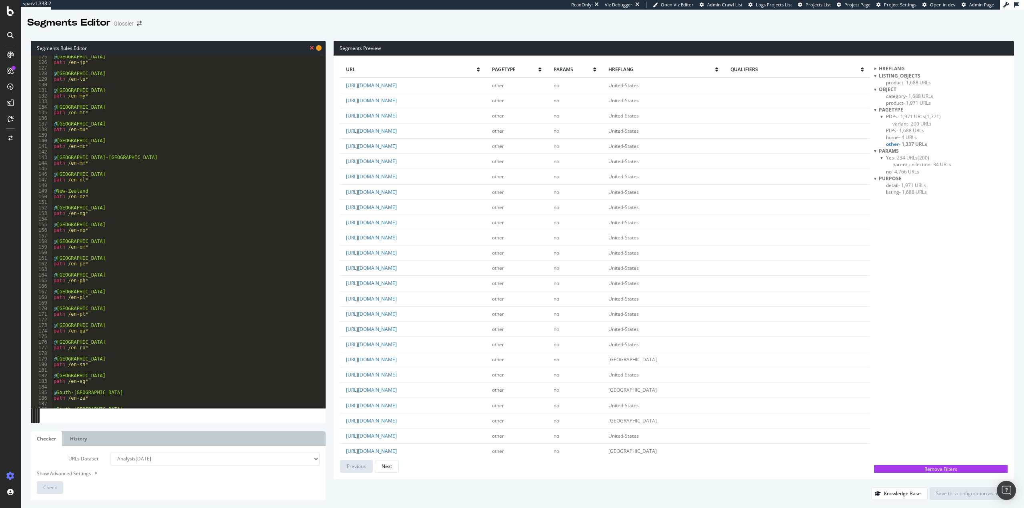
scroll to position [935, 0]
drag, startPoint x: 137, startPoint y: 349, endPoint x: 48, endPoint y: 351, distance: 89.2
click at [38, 350] on div "path / 168 169 170 171 172 173 174 175 176 177 178 179 180 181 182 183 184 185 …" at bounding box center [178, 232] width 295 height 353
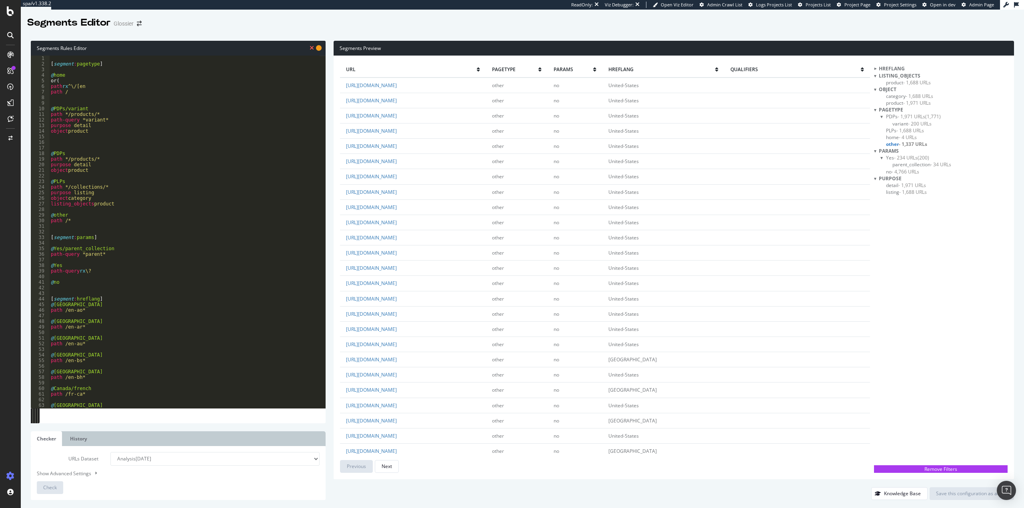
click at [98, 92] on div "[ segment : pagetype ] @ home or( path rx ^\/[en path / @ PDPs/variant path */p…" at bounding box center [184, 238] width 270 height 364
drag, startPoint x: 101, startPoint y: 86, endPoint x: 72, endPoint y: 88, distance: 29.6
click at [72, 88] on div "[ segment : pagetype ] @ home or( path rx ^\/[en path / @ PDPs/variant path */p…" at bounding box center [184, 238] width 270 height 364
paste textarea "path rx \/[a-z]{2}\-[a-z]{2}$"
drag, startPoint x: 52, startPoint y: 85, endPoint x: 124, endPoint y: 88, distance: 72.1
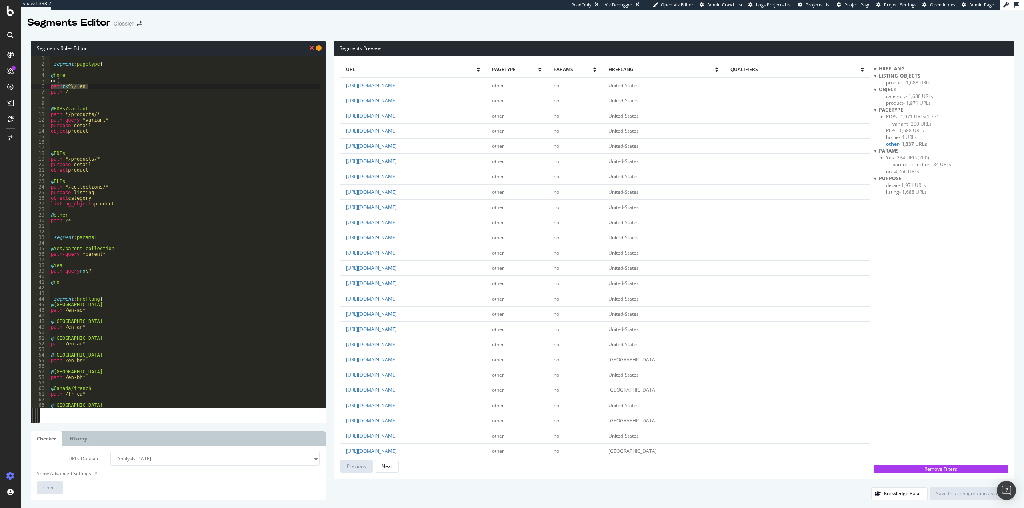
click at [124, 88] on div "[ segment : pagetype ] @ home or( path rx ^\/[en path / @ PDPs/variant path */p…" at bounding box center [184, 238] width 270 height 364
paste textarea "\/[a-z]{2}\-[a-z]{2}$"
click at [86, 92] on div "[ segment : pagetype ] @ home or( path rx \/[a-z]{2}\-[a-z]{2}$ path / @ PDPs/v…" at bounding box center [184, 238] width 270 height 364
type textarea "path /"
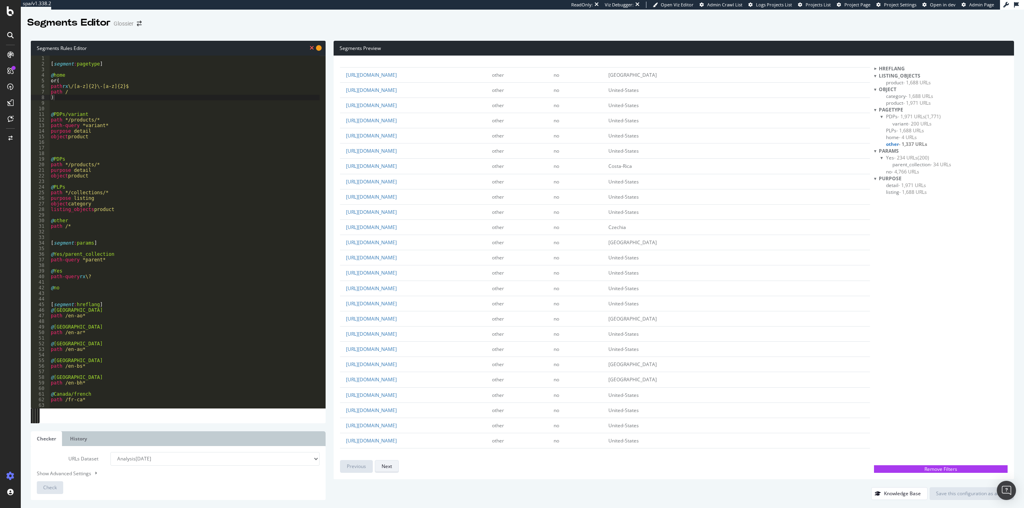
click at [390, 467] on div "Next" at bounding box center [387, 466] width 10 height 7
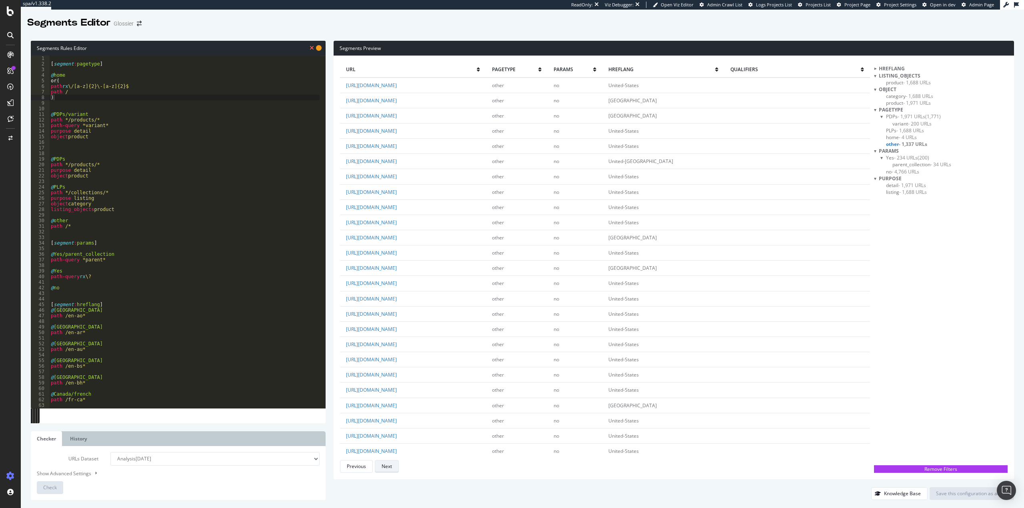
click at [391, 467] on div "Next" at bounding box center [387, 466] width 10 height 7
click at [390, 466] on div "Next" at bounding box center [387, 466] width 10 height 7
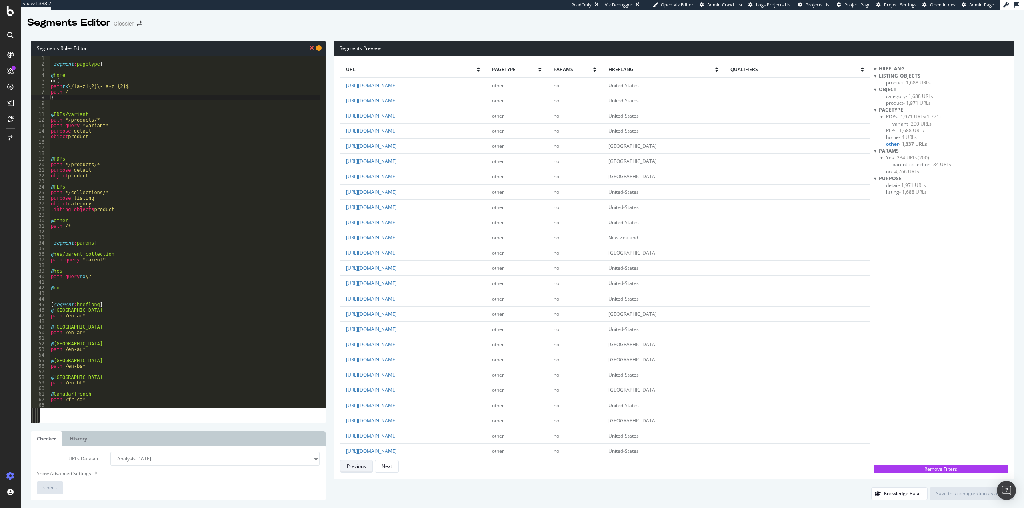
click at [364, 466] on div "Previous" at bounding box center [356, 466] width 19 height 7
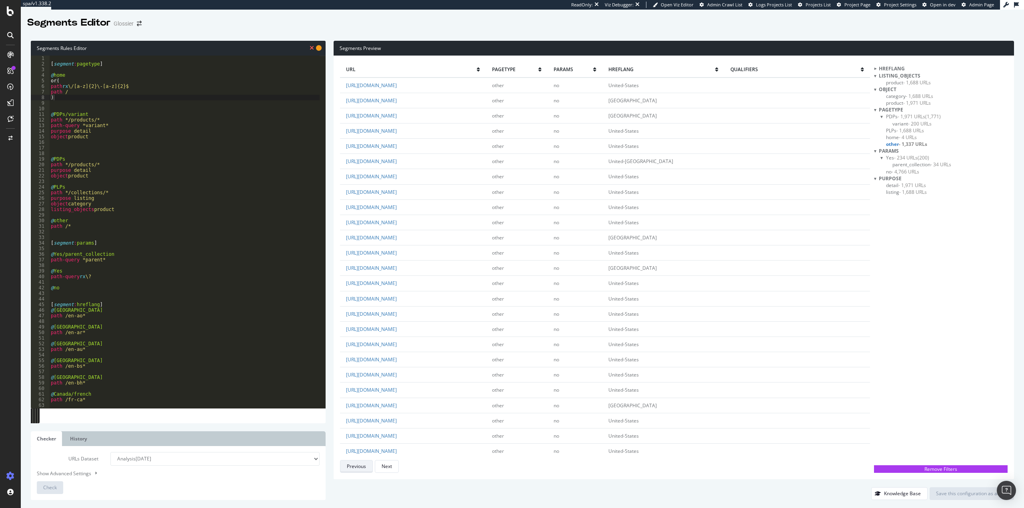
click at [364, 466] on div "Previous" at bounding box center [356, 466] width 19 height 7
type textarea "listing_objects product"
click at [132, 211] on div "[ segment : pagetype ] @ home or( path rx \/[a-z]{2}\-[a-z]{2}$ path / ) @ PDPs…" at bounding box center [184, 238] width 270 height 364
type textarea "@Pages"
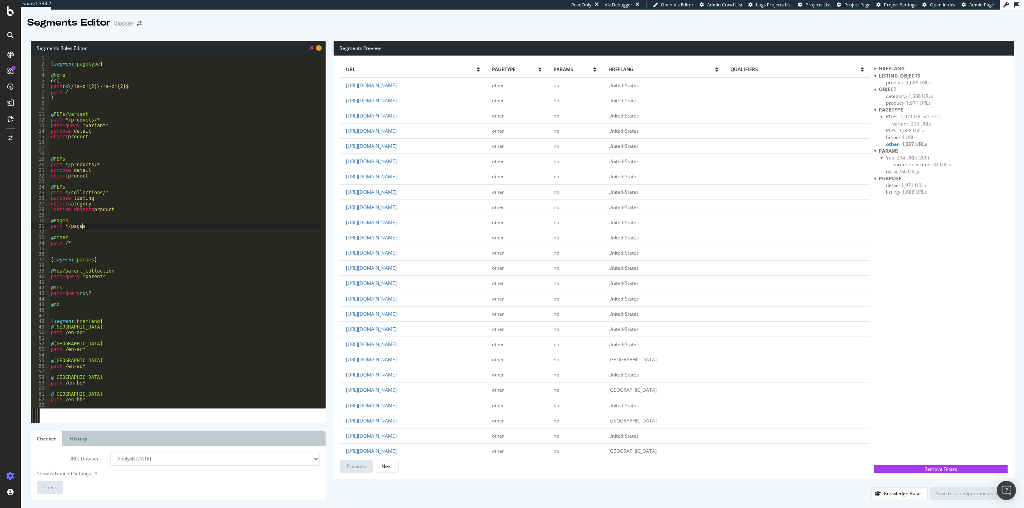
scroll to position [0, 2]
type textarea "path */pages/*"
click at [136, 150] on div "[ segment : pagetype ] @ home or( path rx \/[a-z]{2}\-[a-z]{2}$ path / ) @ PDPs…" at bounding box center [184, 238] width 270 height 364
click at [80, 78] on div "[ segment : pagetype ] @ home or( path rx \/[a-z]{2}\-[a-z]{2}$ path / ) @ PDPs…" at bounding box center [184, 238] width 270 height 364
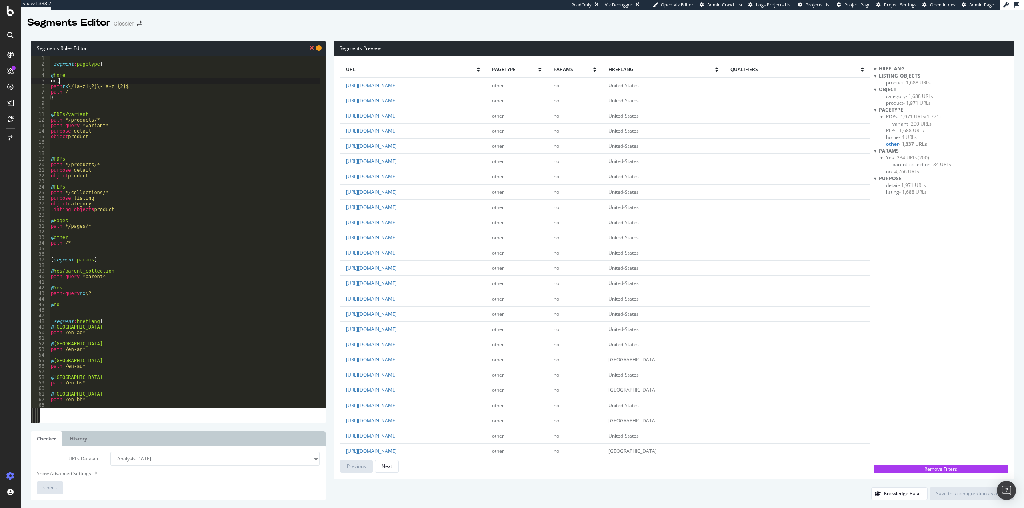
click at [56, 82] on div "[ segment : pagetype ] @ home or( path rx \/[a-z]{2}\-[a-z]{2}$ path / ) @ PDPs…" at bounding box center [184, 238] width 270 height 364
click at [94, 112] on div "[ segment : pagetype ] @ home or ( path rx \/[a-z]{2}\-[a-z]{2}$ path / ) @ PDP…" at bounding box center [184, 238] width 270 height 364
type textarea "@PDPs/variant"
click at [55, 486] on button "Check" at bounding box center [50, 488] width 26 height 13
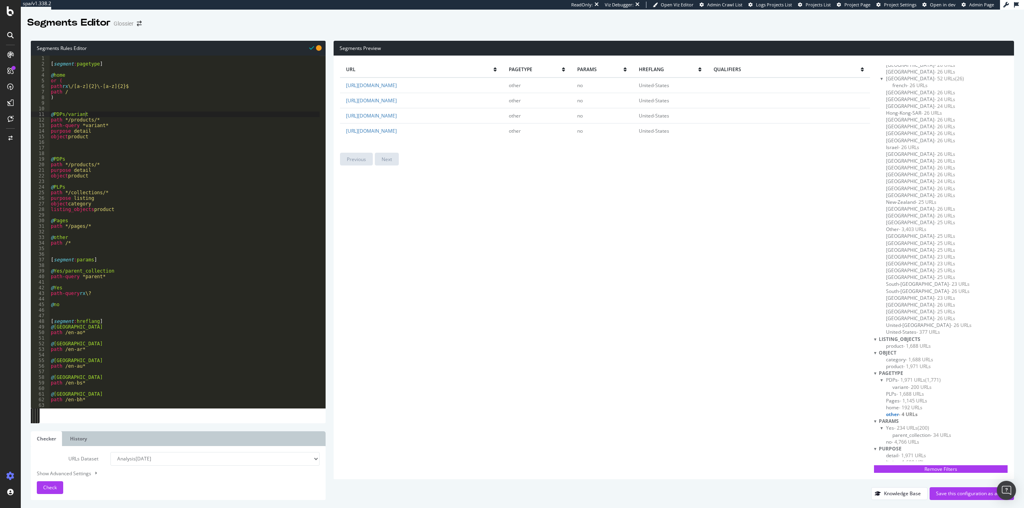
scroll to position [80, 0]
click at [898, 228] on span "Other - 3,403 URLs" at bounding box center [906, 228] width 40 height 7
click at [909, 414] on span "- 4 URLs" at bounding box center [908, 413] width 19 height 7
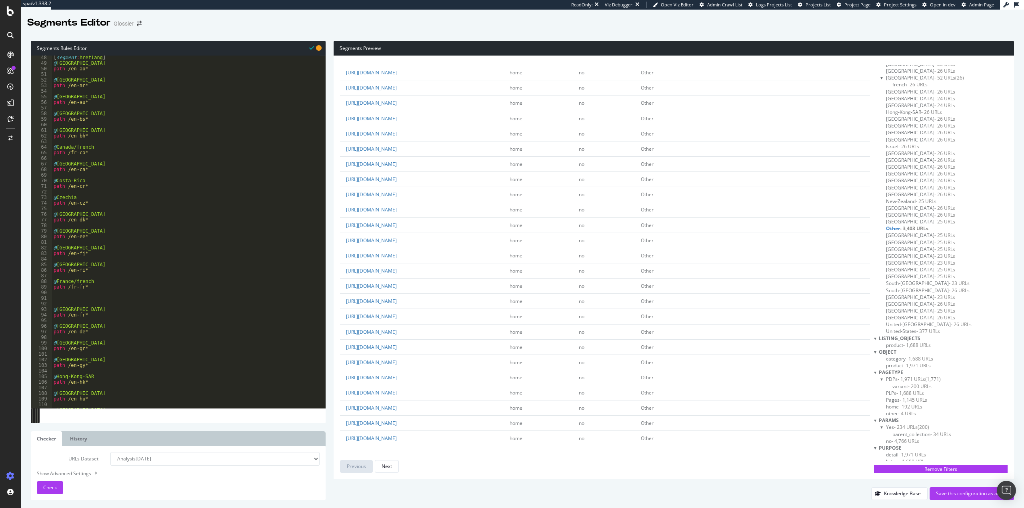
scroll to position [288, 0]
click at [951, 493] on div "Save this configuration as active" at bounding box center [972, 493] width 72 height 7
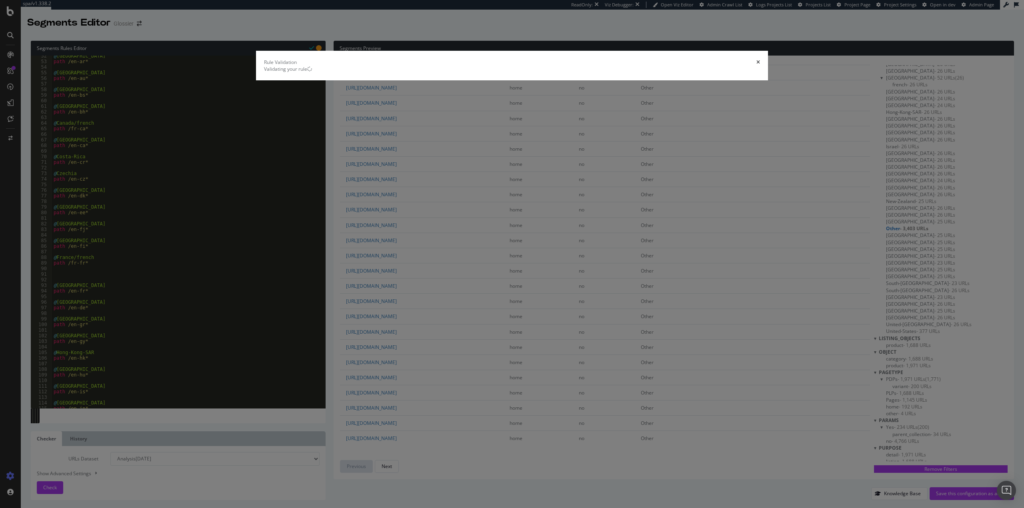
scroll to position [0, 0]
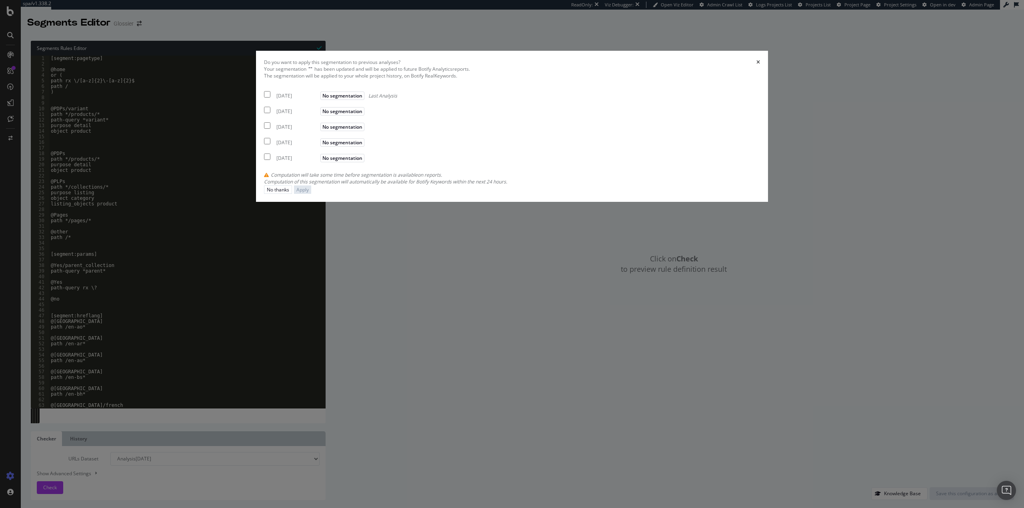
click at [318, 99] on div "2025 Sep. 30th" at bounding box center [297, 95] width 42 height 7
checkbox input "true"
click at [318, 115] on div "2025 Sep. 26th" at bounding box center [297, 111] width 42 height 7
checkbox input "true"
click at [318, 130] on div "2025 Sep. 17th" at bounding box center [297, 127] width 42 height 7
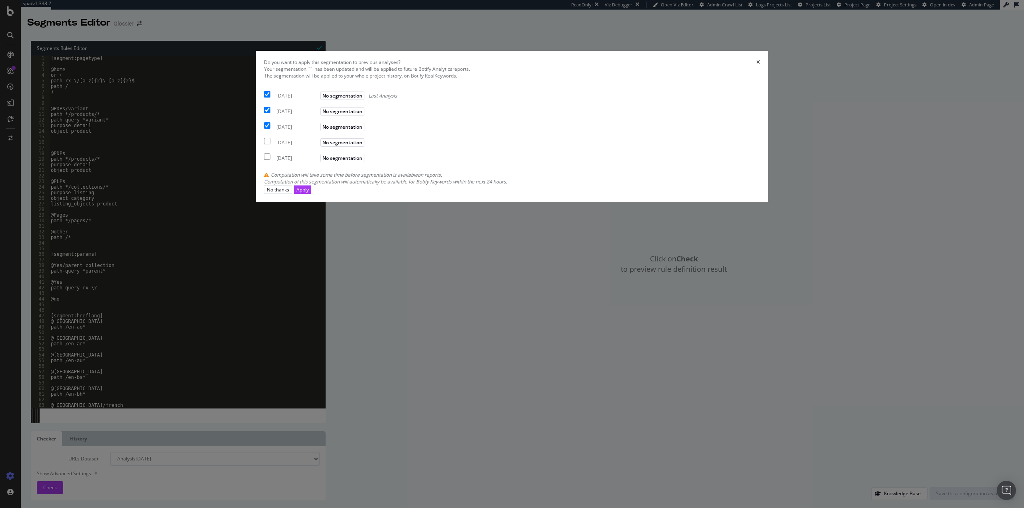
checkbox input "true"
click at [309, 193] on div "Apply" at bounding box center [302, 189] width 12 height 7
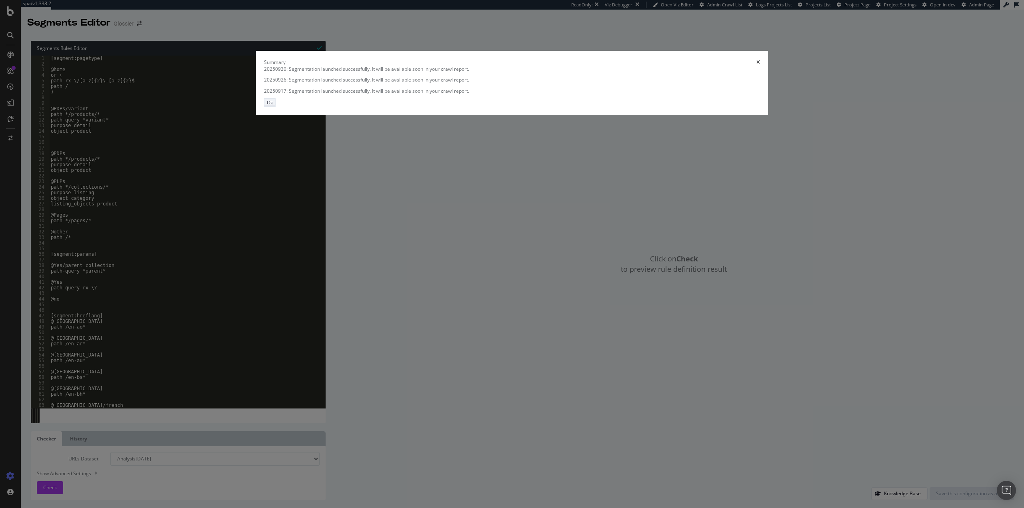
click at [276, 107] on button "Ok" at bounding box center [270, 102] width 12 height 8
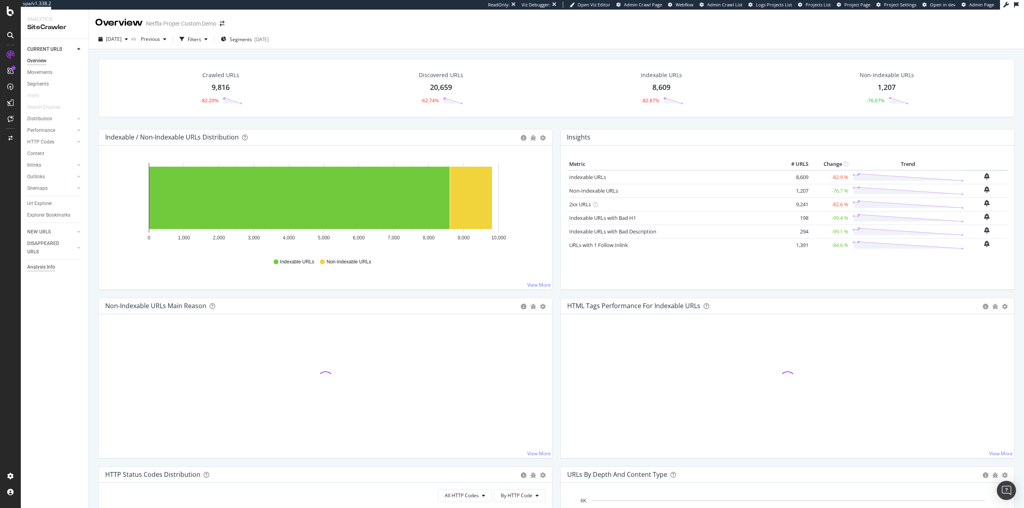
click at [44, 263] on div "Analysis Info" at bounding box center [41, 267] width 28 height 8
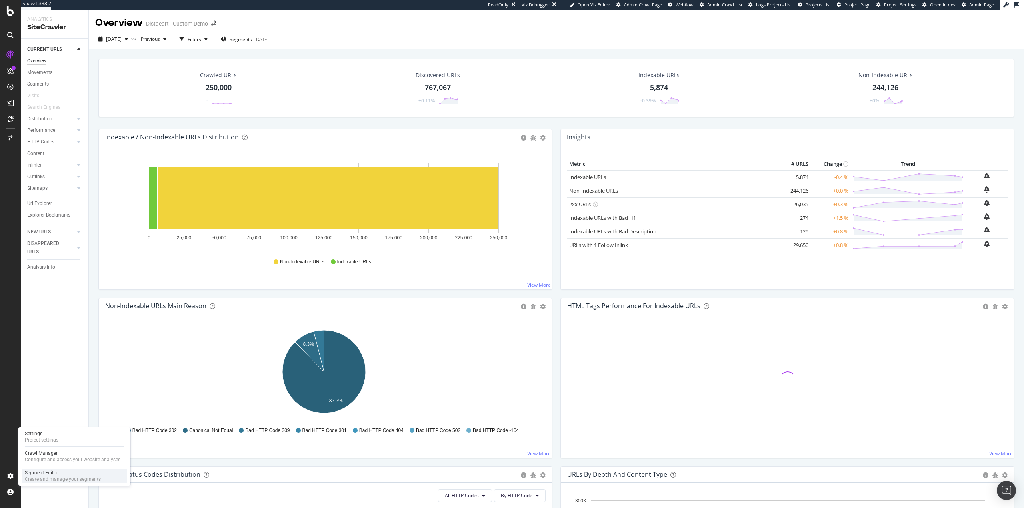
click at [49, 479] on div "Create and manage your segments" at bounding box center [63, 479] width 76 height 6
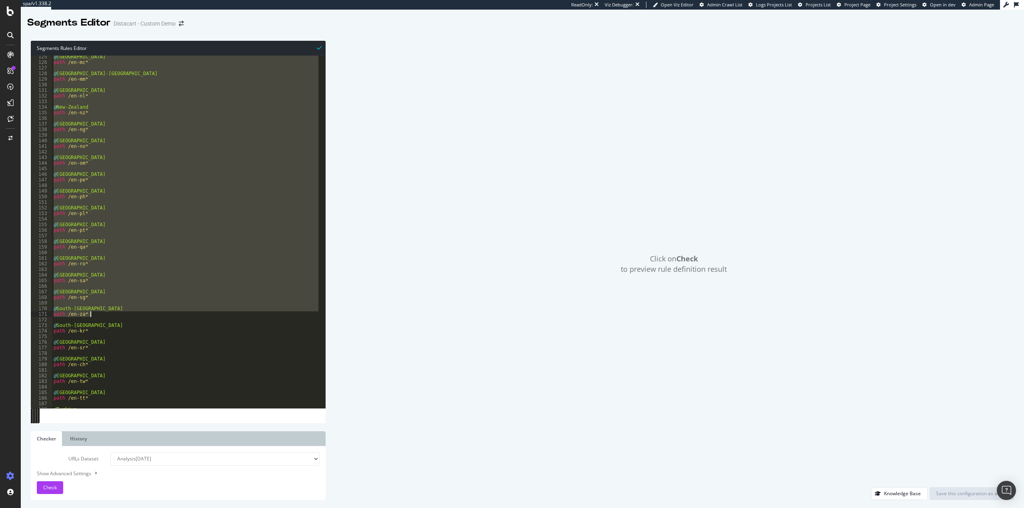
scroll to position [806, 0]
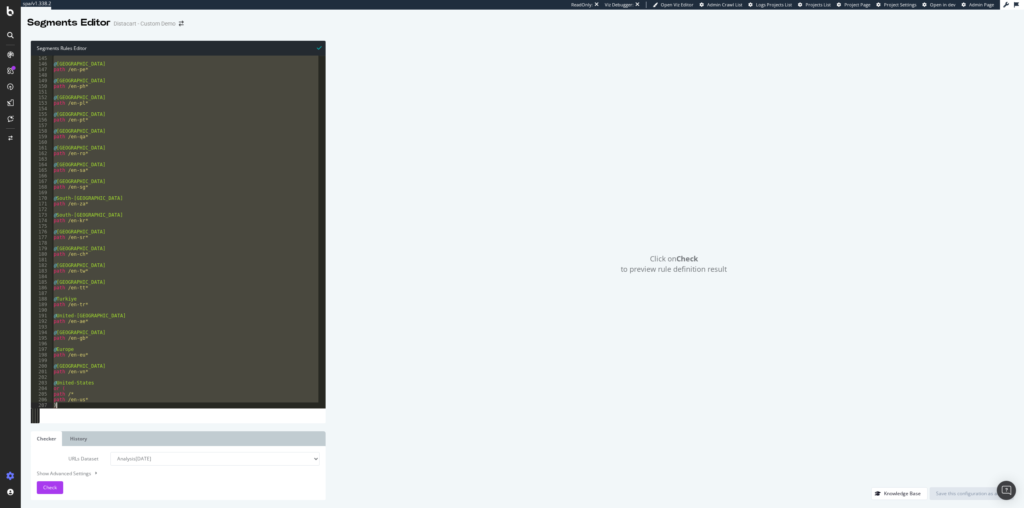
drag, startPoint x: 102, startPoint y: 205, endPoint x: 106, endPoint y: 412, distance: 206.8
click at [106, 412] on div "145 146 147 148 149 150 151 152 153 154 155 156 157 158 159 160 161 162 163 164…" at bounding box center [178, 240] width 295 height 368
click at [151, 341] on div "@ Peru path /en-pe* @ Philippines path /en-ph* @ Poland path /en-pl* @ Portugal…" at bounding box center [186, 232] width 268 height 353
type textarea "path /en-gb*"
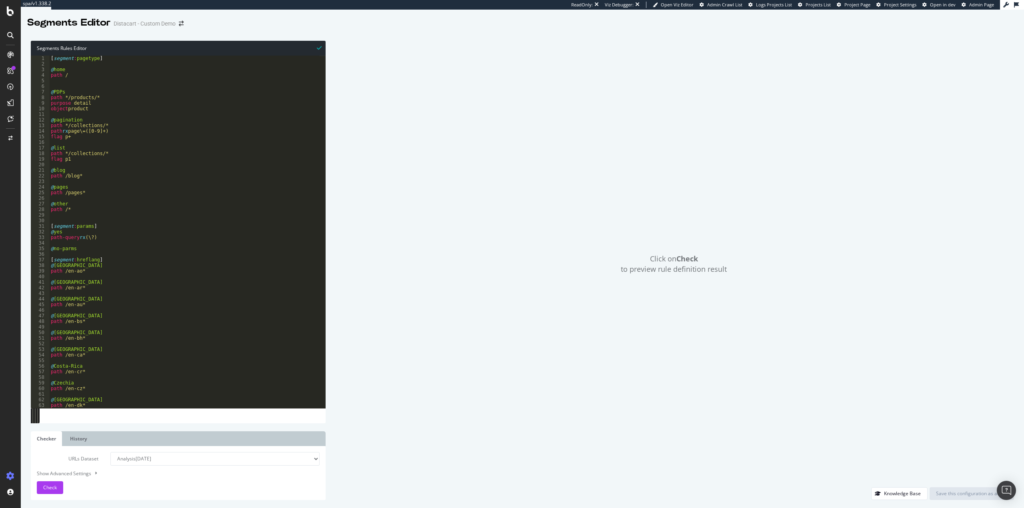
scroll to position [0, 0]
